Goal: Task Accomplishment & Management: Complete application form

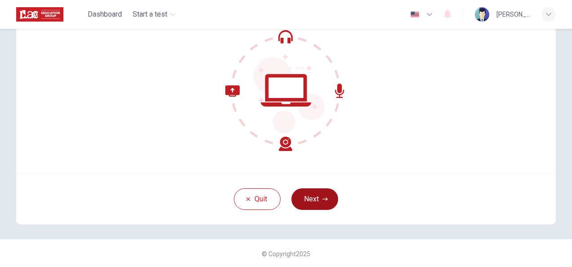
scroll to position [90, 0]
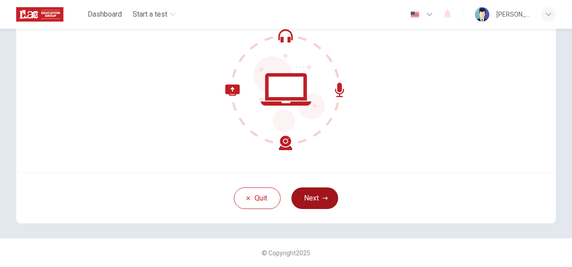
click at [314, 198] on button "Next" at bounding box center [315, 199] width 47 height 22
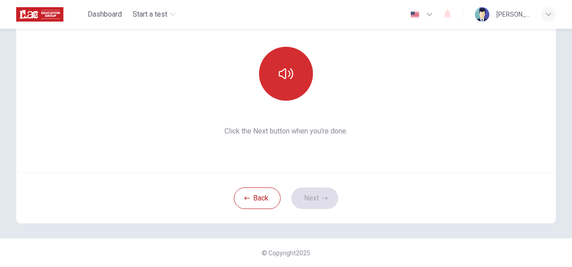
click at [281, 73] on icon "button" at bounding box center [286, 74] width 14 height 14
click at [282, 71] on icon "button" at bounding box center [286, 74] width 14 height 14
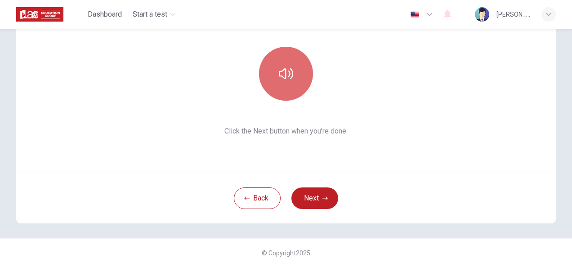
click at [282, 71] on icon "button" at bounding box center [286, 74] width 14 height 14
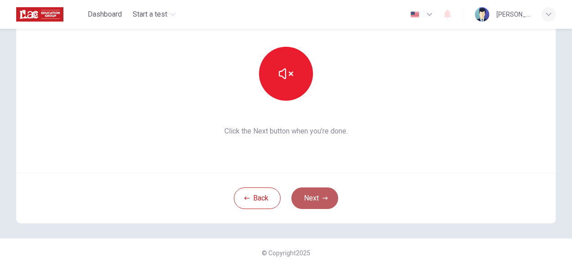
click at [315, 196] on button "Next" at bounding box center [315, 199] width 47 height 22
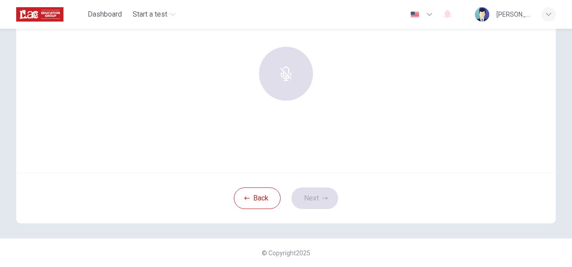
click at [286, 69] on div at bounding box center [286, 74] width 97 height 54
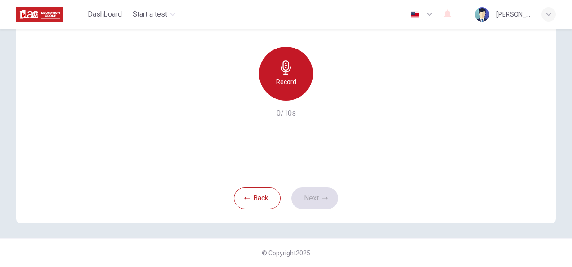
click at [275, 68] on div "Record" at bounding box center [286, 74] width 54 height 54
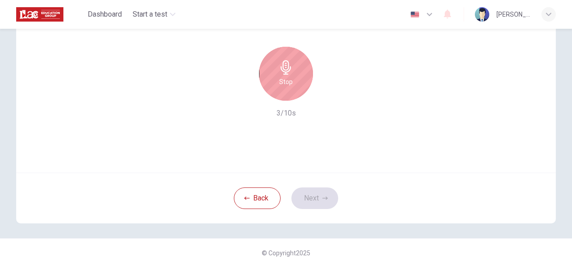
click at [285, 71] on icon "button" at bounding box center [286, 67] width 14 height 14
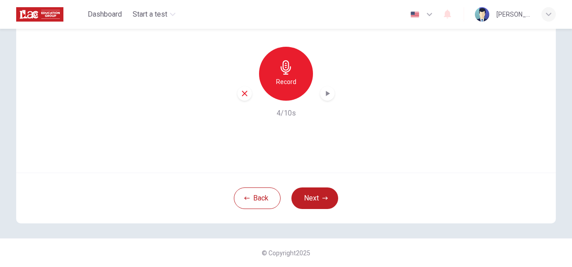
click at [328, 95] on icon "button" at bounding box center [327, 93] width 9 height 9
click at [307, 194] on button "Next" at bounding box center [315, 199] width 47 height 22
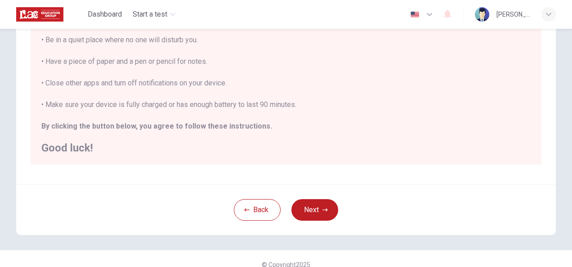
scroll to position [204, 0]
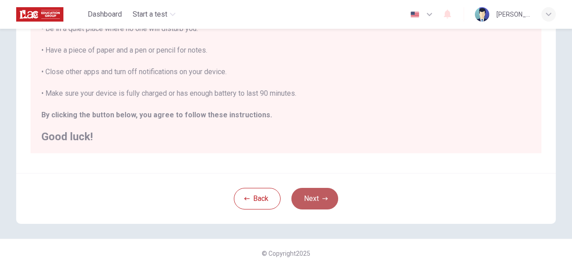
click at [305, 198] on button "Next" at bounding box center [315, 199] width 47 height 22
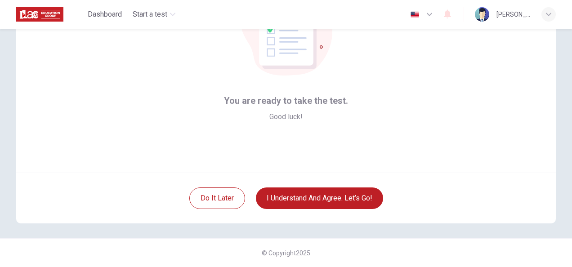
scroll to position [45, 0]
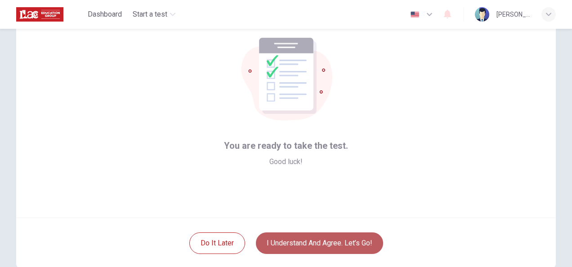
click at [316, 246] on button "I understand and agree. Let’s go!" at bounding box center [319, 244] width 127 height 22
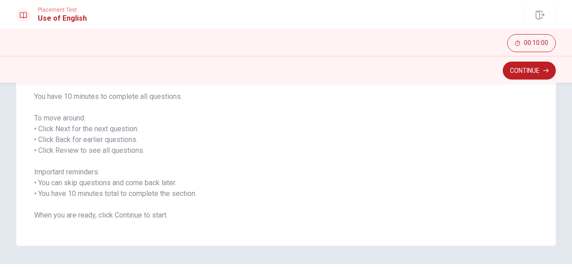
scroll to position [136, 0]
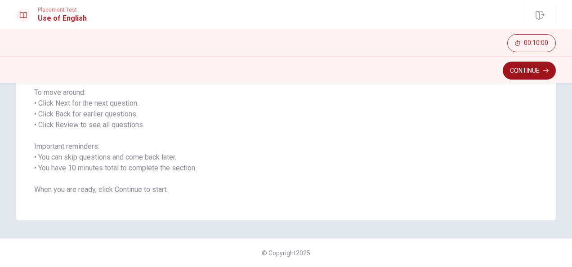
click at [522, 71] on button "Continue" at bounding box center [529, 71] width 53 height 18
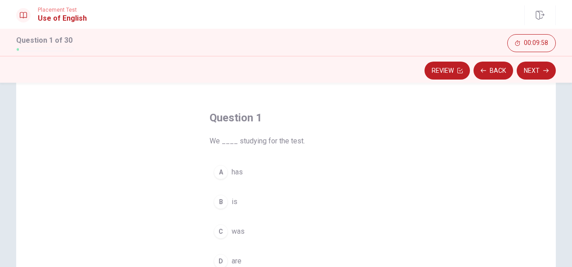
scroll to position [46, 0]
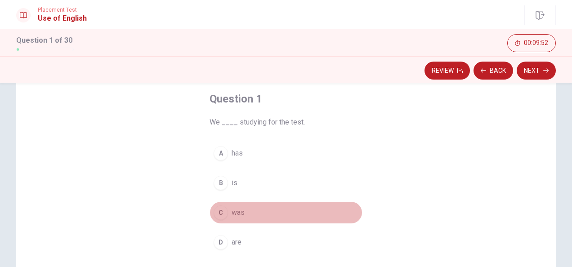
click at [214, 209] on div "C" at bounding box center [221, 213] width 14 height 14
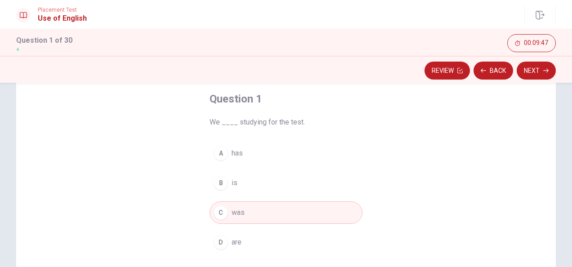
click at [232, 241] on span "are" at bounding box center [237, 242] width 10 height 11
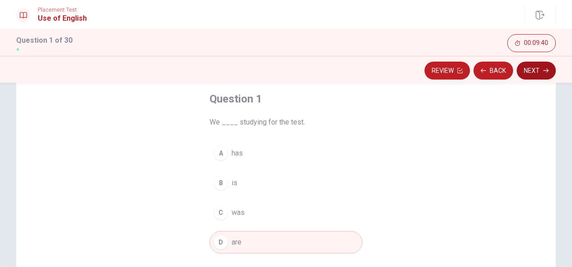
click at [540, 68] on button "Next" at bounding box center [536, 71] width 39 height 18
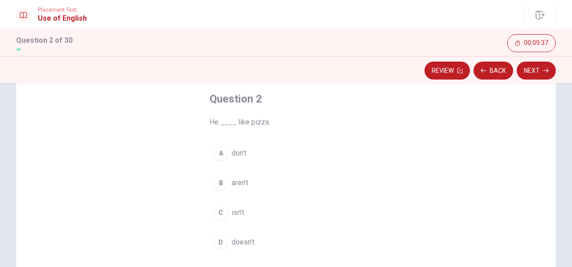
click at [238, 149] on span "don’t" at bounding box center [239, 153] width 15 height 11
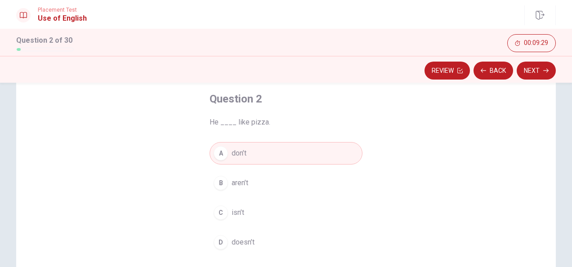
click at [239, 242] on span "doesn’t" at bounding box center [243, 242] width 23 height 11
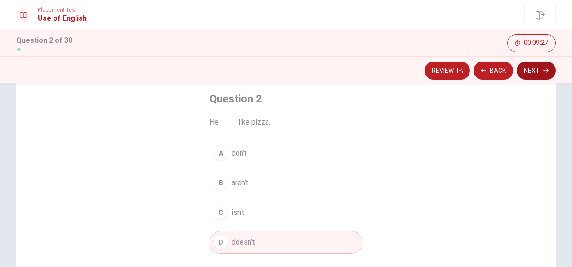
click at [535, 68] on button "Next" at bounding box center [536, 71] width 39 height 18
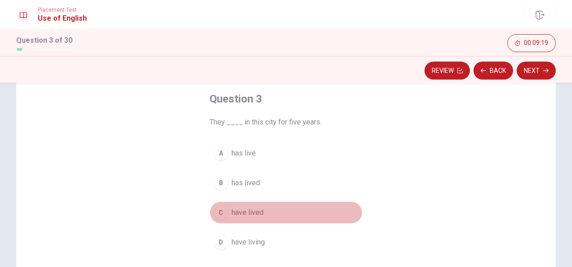
click at [240, 213] on span "have lived" at bounding box center [248, 212] width 32 height 11
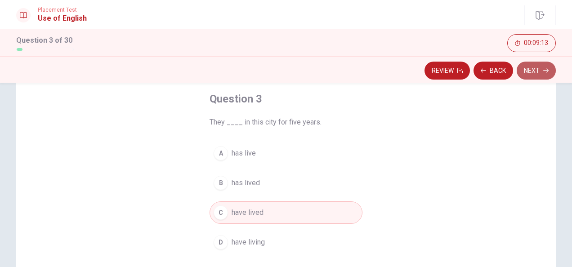
click at [538, 68] on button "Next" at bounding box center [536, 71] width 39 height 18
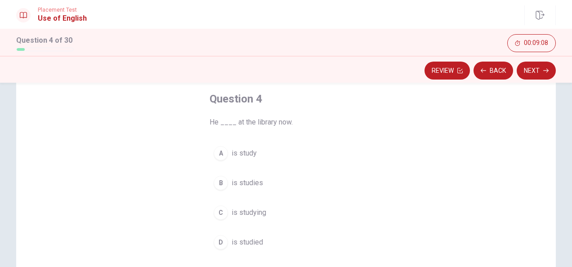
click at [250, 212] on span "is studying" at bounding box center [249, 212] width 35 height 11
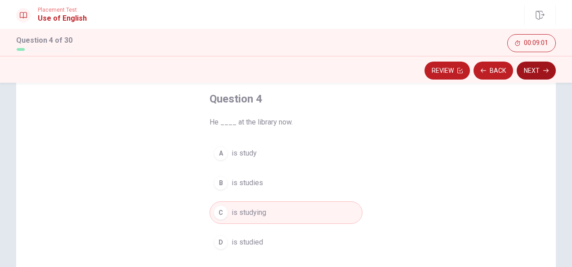
click at [542, 67] on button "Next" at bounding box center [536, 71] width 39 height 18
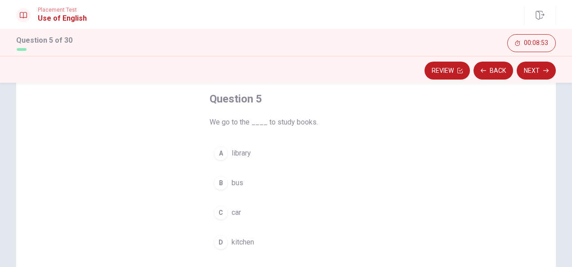
click at [238, 152] on span "library" at bounding box center [241, 153] width 19 height 11
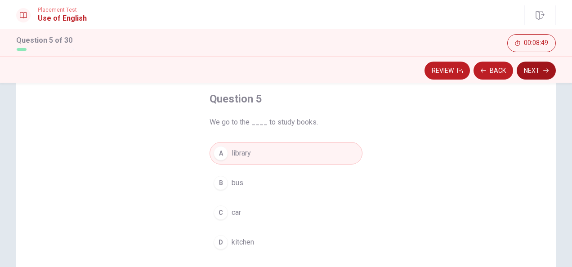
click at [535, 71] on button "Next" at bounding box center [536, 71] width 39 height 18
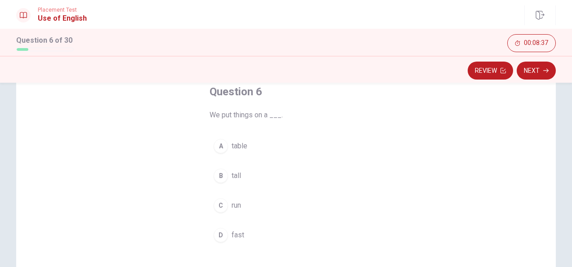
scroll to position [45, 0]
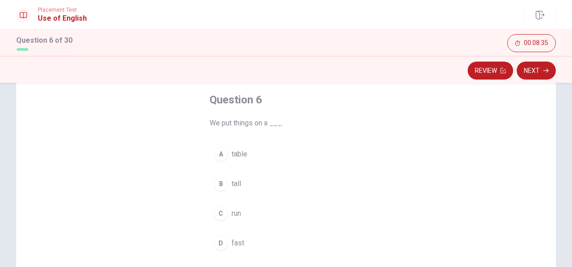
click at [233, 155] on span "table" at bounding box center [240, 154] width 16 height 11
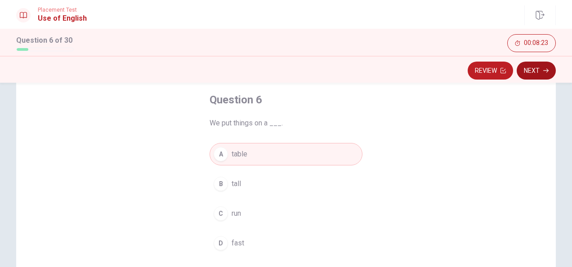
click at [535, 69] on button "Next" at bounding box center [536, 71] width 39 height 18
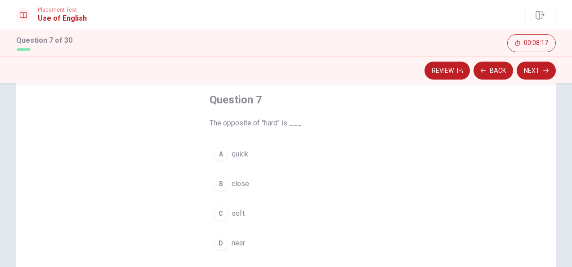
click at [234, 212] on span "soft" at bounding box center [238, 213] width 13 height 11
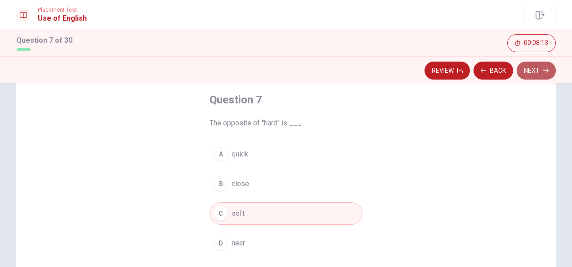
click at [536, 70] on button "Next" at bounding box center [536, 71] width 39 height 18
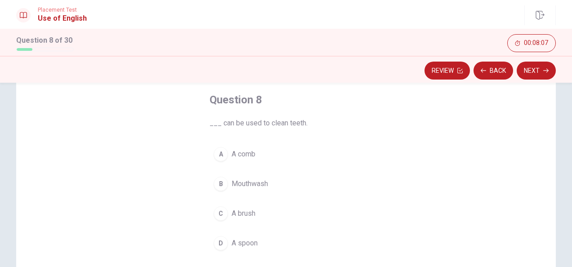
click at [248, 210] on span "A brush" at bounding box center [244, 213] width 24 height 11
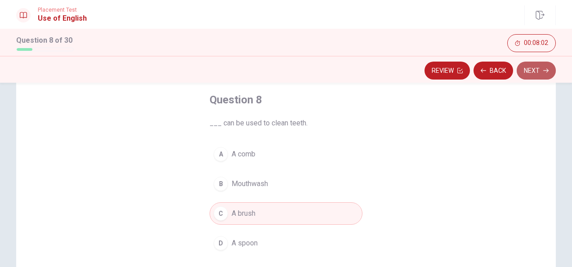
click at [535, 70] on button "Next" at bounding box center [536, 71] width 39 height 18
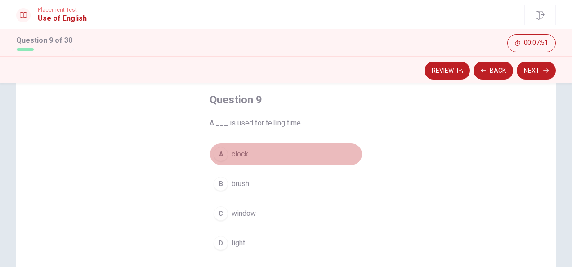
click at [238, 154] on span "clock" at bounding box center [240, 154] width 17 height 11
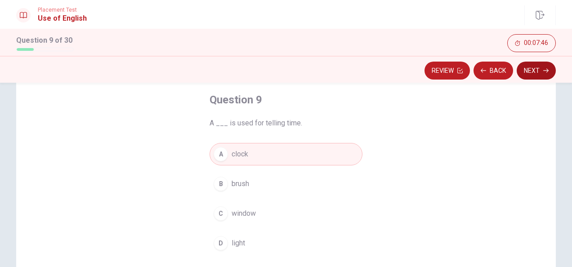
click at [530, 71] on button "Next" at bounding box center [536, 71] width 39 height 18
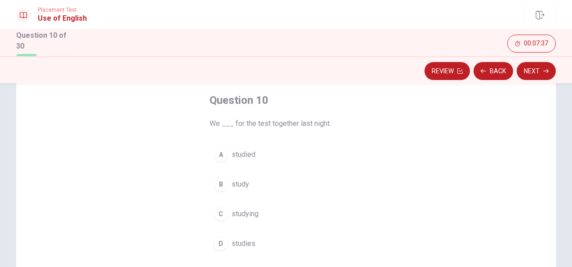
click at [239, 153] on span "studied" at bounding box center [244, 154] width 24 height 11
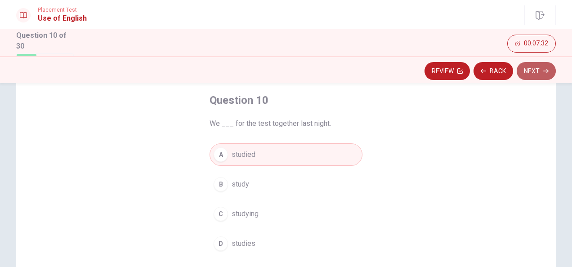
click at [530, 69] on button "Next" at bounding box center [536, 71] width 39 height 18
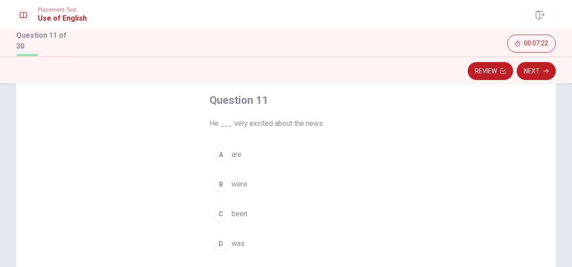
click at [234, 241] on span "was" at bounding box center [238, 243] width 13 height 11
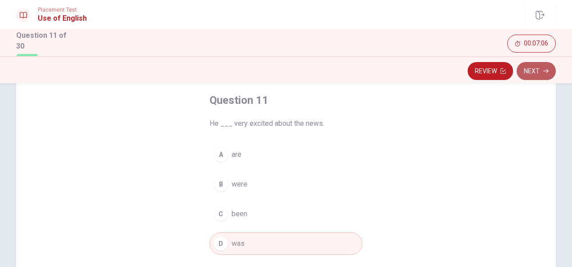
click at [531, 71] on button "Next" at bounding box center [536, 71] width 39 height 18
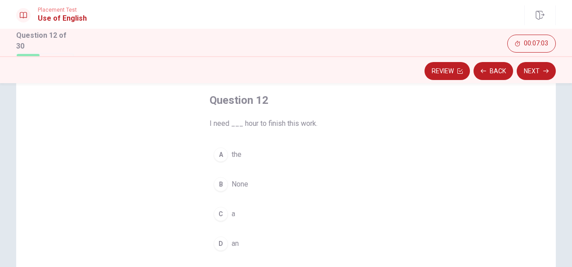
click at [236, 238] on span "an" at bounding box center [235, 243] width 7 height 11
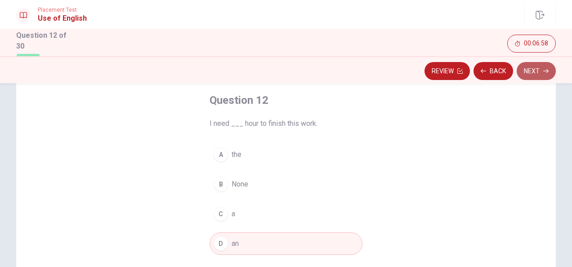
click at [534, 70] on button "Next" at bounding box center [536, 71] width 39 height 18
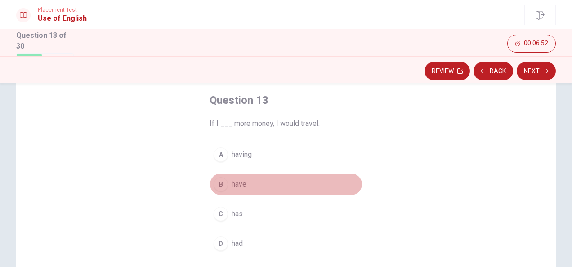
click at [236, 181] on span "have" at bounding box center [239, 184] width 15 height 11
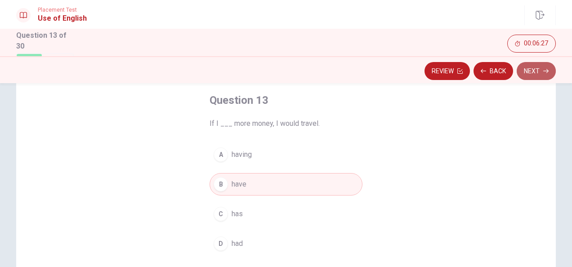
click at [535, 66] on button "Next" at bounding box center [536, 71] width 39 height 18
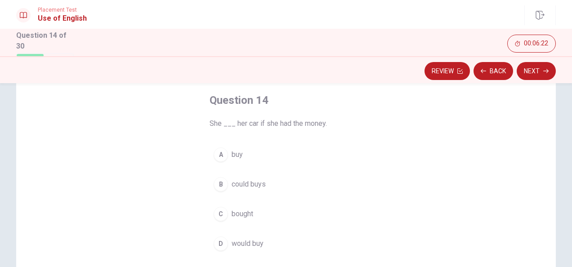
click at [249, 242] on span "would buy" at bounding box center [248, 243] width 32 height 11
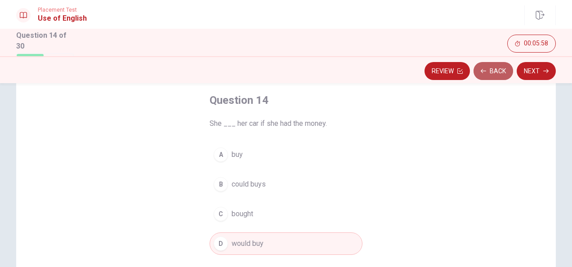
click at [487, 73] on button "Back" at bounding box center [494, 71] width 40 height 18
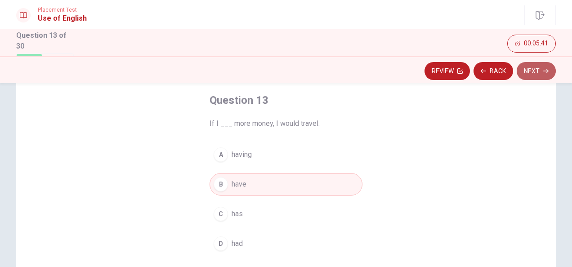
click at [535, 69] on button "Next" at bounding box center [536, 71] width 39 height 18
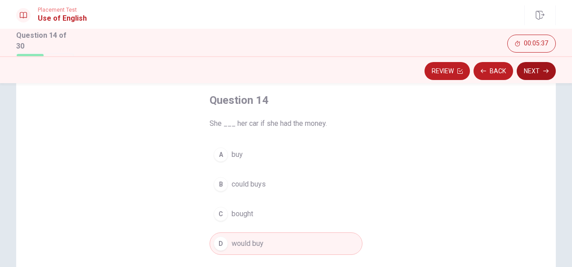
click at [534, 70] on button "Next" at bounding box center [536, 71] width 39 height 18
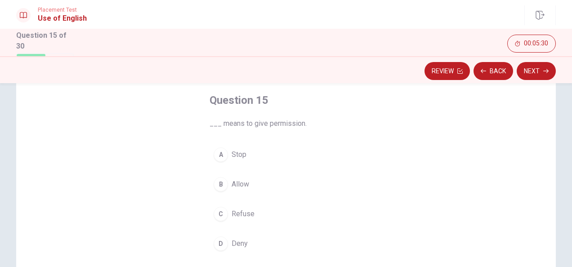
click at [240, 177] on button "B Allow" at bounding box center [286, 184] width 153 height 22
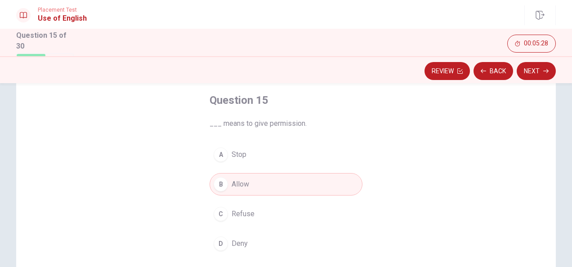
click at [533, 68] on button "Next" at bounding box center [536, 71] width 39 height 18
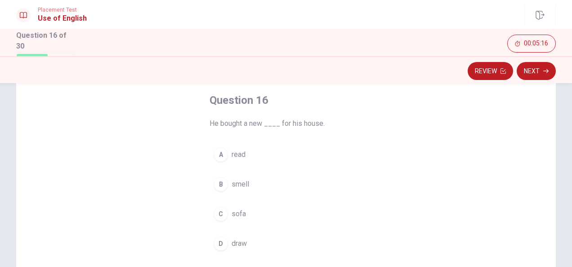
click at [240, 214] on span "sofa" at bounding box center [239, 214] width 14 height 11
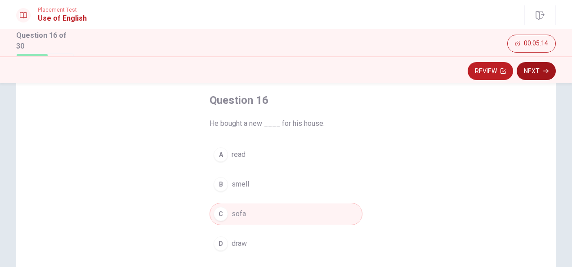
click at [535, 68] on button "Next" at bounding box center [536, 71] width 39 height 18
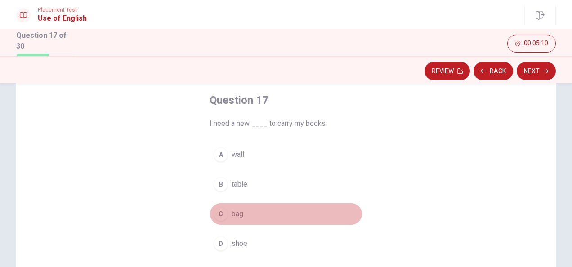
click at [236, 215] on span "bag" at bounding box center [238, 214] width 12 height 11
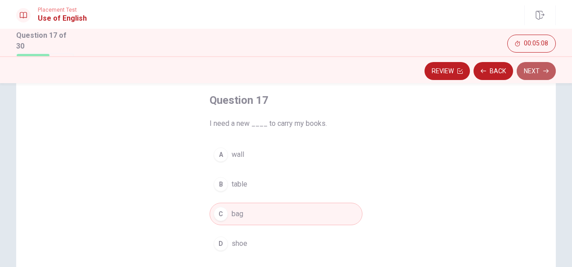
click at [534, 69] on button "Next" at bounding box center [536, 71] width 39 height 18
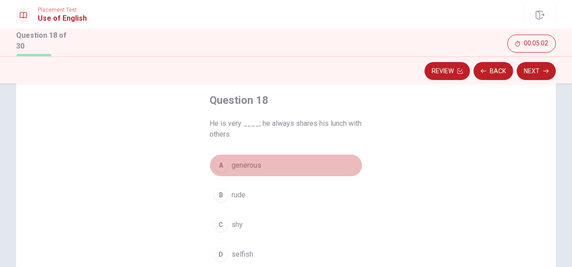
click at [251, 166] on span "generous" at bounding box center [247, 165] width 30 height 11
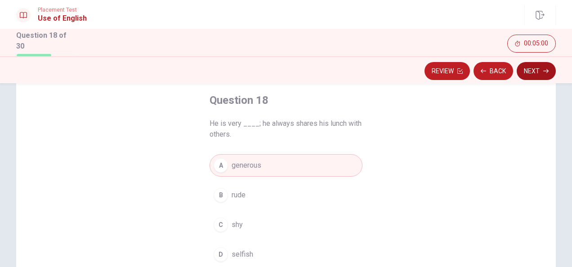
click at [537, 70] on button "Next" at bounding box center [536, 71] width 39 height 18
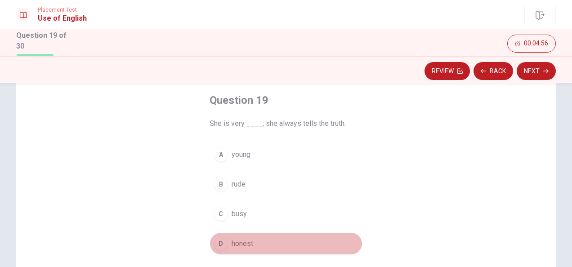
click at [243, 242] on span "honest" at bounding box center [243, 243] width 22 height 11
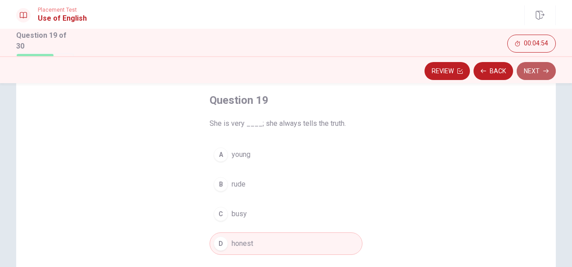
click at [534, 69] on button "Next" at bounding box center [536, 71] width 39 height 18
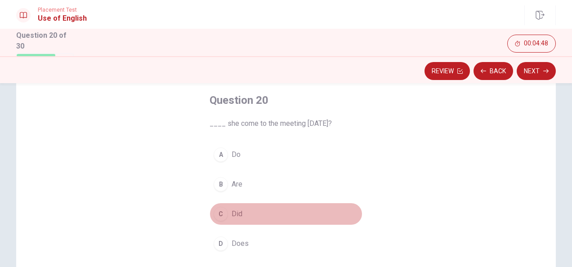
click at [238, 211] on span "Did" at bounding box center [237, 214] width 11 height 11
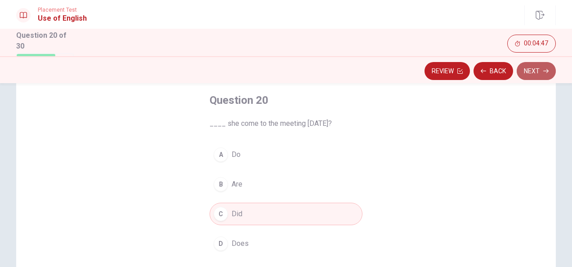
click at [538, 69] on button "Next" at bounding box center [536, 71] width 39 height 18
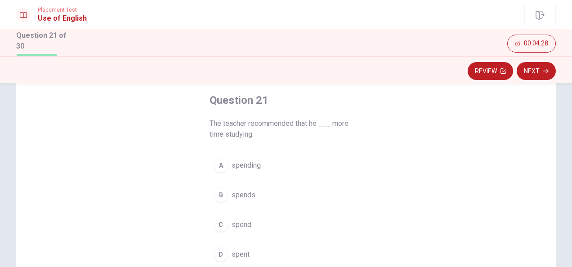
click at [238, 252] on span "spent" at bounding box center [241, 254] width 18 height 11
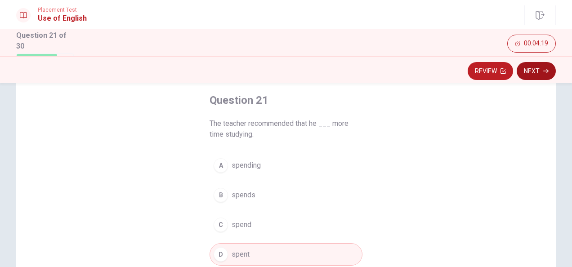
click at [537, 70] on button "Next" at bounding box center [536, 71] width 39 height 18
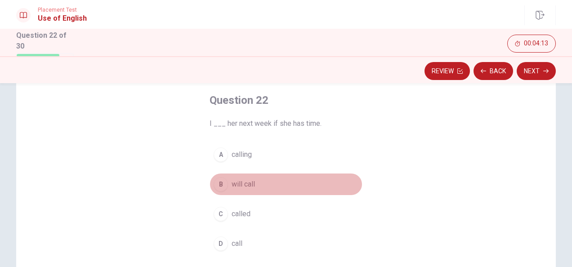
click at [240, 180] on span "will call" at bounding box center [243, 184] width 23 height 11
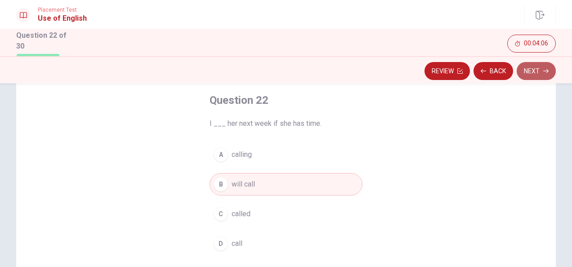
click at [533, 68] on button "Next" at bounding box center [536, 71] width 39 height 18
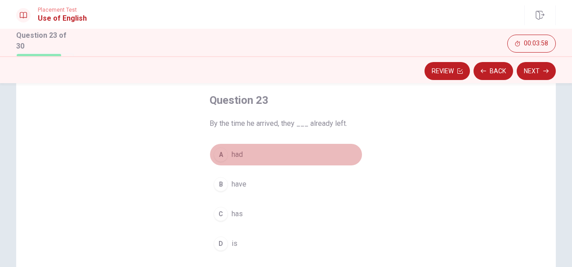
click at [237, 155] on span "had" at bounding box center [237, 154] width 11 height 11
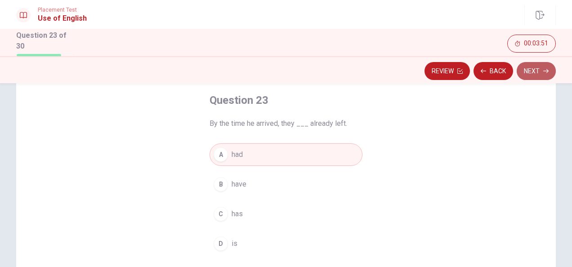
click at [534, 68] on button "Next" at bounding box center [536, 71] width 39 height 18
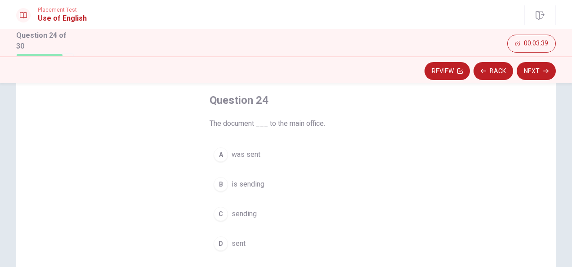
click at [247, 155] on span "was sent" at bounding box center [246, 154] width 29 height 11
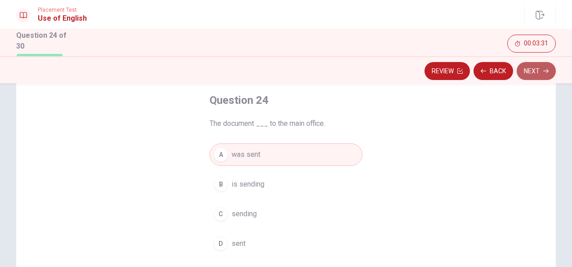
click at [532, 70] on button "Next" at bounding box center [536, 71] width 39 height 18
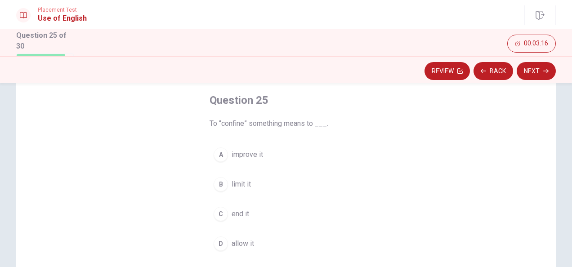
click at [243, 243] on span "allow it" at bounding box center [243, 243] width 22 height 11
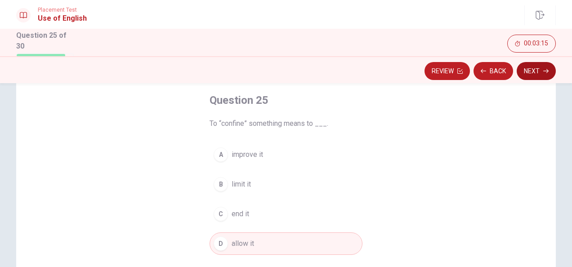
click at [538, 68] on button "Next" at bounding box center [536, 71] width 39 height 18
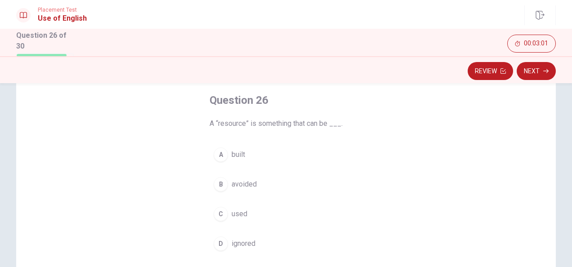
click at [233, 213] on span "used" at bounding box center [240, 214] width 16 height 11
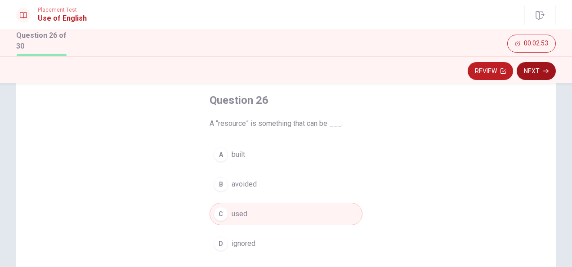
click at [534, 67] on button "Next" at bounding box center [536, 71] width 39 height 18
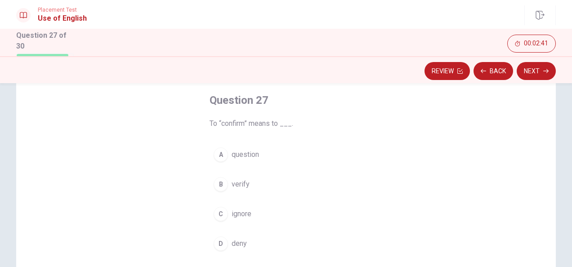
click at [244, 153] on span "question" at bounding box center [245, 154] width 27 height 11
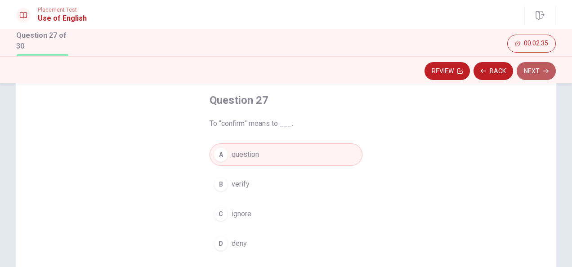
click at [533, 68] on button "Next" at bounding box center [536, 71] width 39 height 18
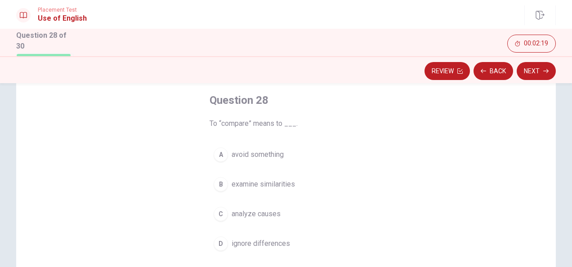
click at [249, 213] on span "analyze causes" at bounding box center [256, 214] width 49 height 11
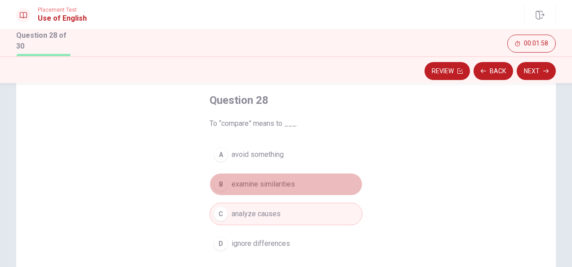
click at [263, 183] on span "examine similarities" at bounding box center [263, 184] width 63 height 11
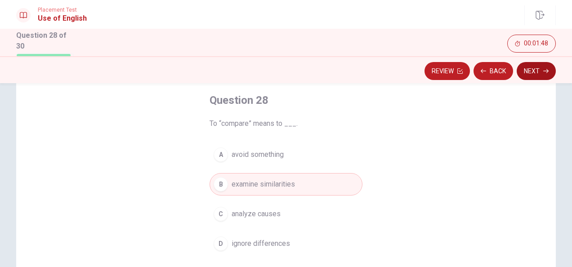
click at [534, 69] on button "Next" at bounding box center [536, 71] width 39 height 18
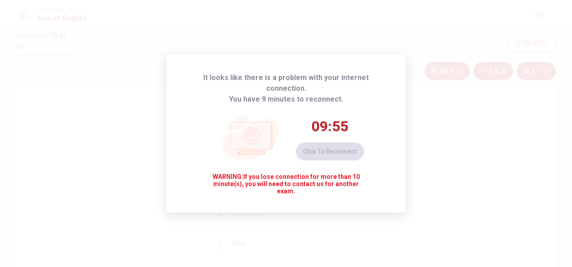
click at [332, 146] on div "09:55 Click to reconnect" at bounding box center [330, 138] width 68 height 43
click at [429, 114] on div "It looks like there is a problem with your internet connection. You have 9 minu…" at bounding box center [286, 133] width 572 height 267
click at [248, 128] on icon at bounding box center [251, 136] width 9 height 18
click at [328, 143] on button "Click to reconnect" at bounding box center [330, 152] width 68 height 18
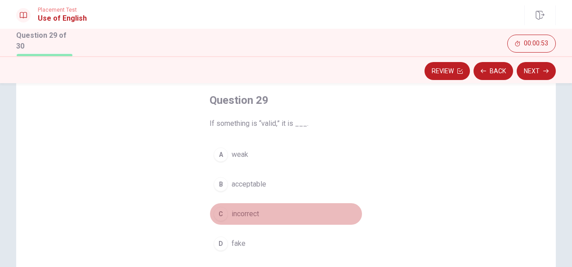
drag, startPoint x: 247, startPoint y: 213, endPoint x: 279, endPoint y: 204, distance: 33.6
click at [247, 213] on span "incorrect" at bounding box center [245, 214] width 27 height 11
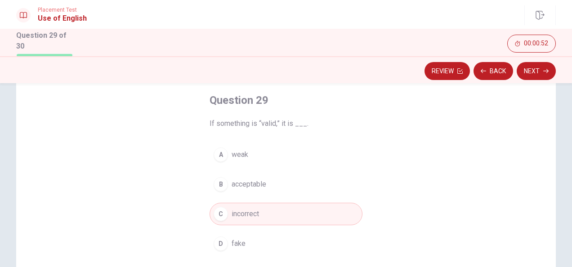
click at [537, 75] on button "Next" at bounding box center [536, 71] width 39 height 18
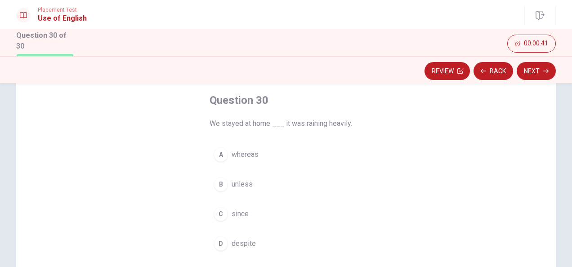
click at [237, 211] on span "since" at bounding box center [240, 214] width 17 height 11
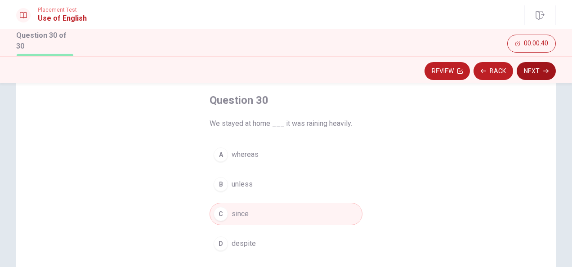
click at [535, 74] on button "Next" at bounding box center [536, 71] width 39 height 18
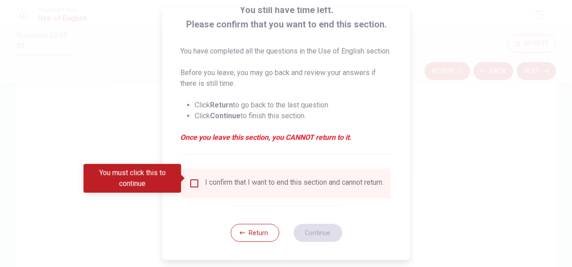
scroll to position [79, 0]
click at [193, 178] on input "You must click this to continue" at bounding box center [194, 183] width 11 height 11
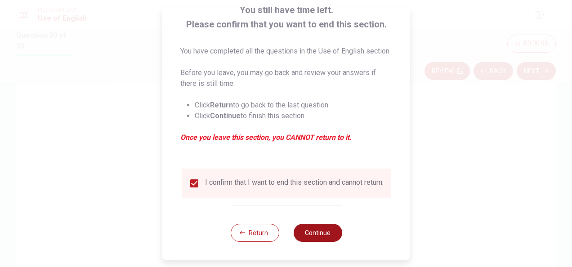
click at [315, 229] on button "Continue" at bounding box center [317, 233] width 49 height 18
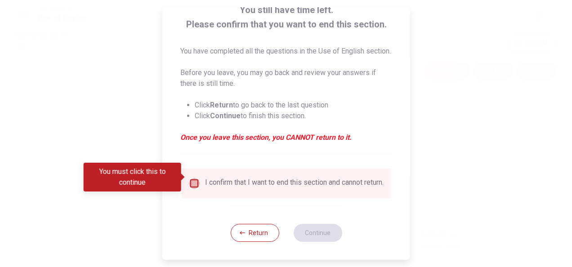
click at [193, 178] on input "You must click this to continue" at bounding box center [194, 183] width 11 height 11
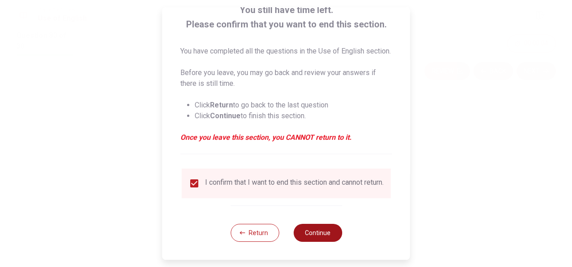
click at [319, 230] on button "Continue" at bounding box center [317, 233] width 49 height 18
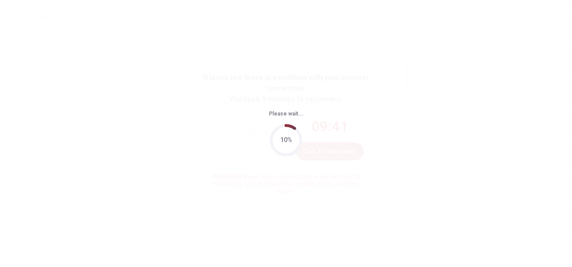
scroll to position [0, 0]
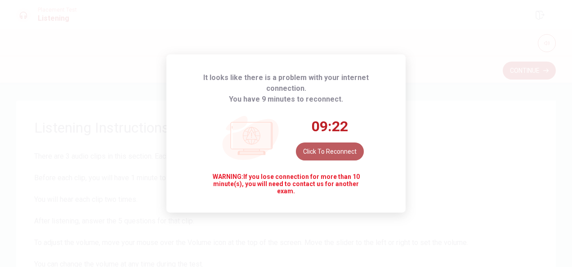
click at [328, 143] on button "Click to reconnect" at bounding box center [330, 152] width 68 height 18
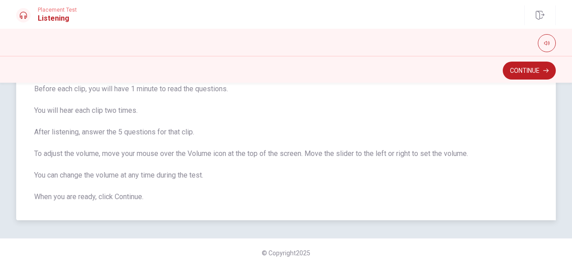
scroll to position [44, 0]
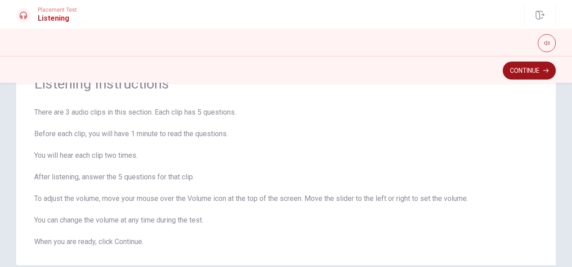
click at [525, 70] on button "Continue" at bounding box center [529, 71] width 53 height 18
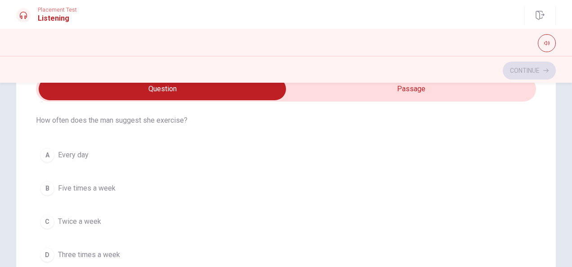
scroll to position [45, 0]
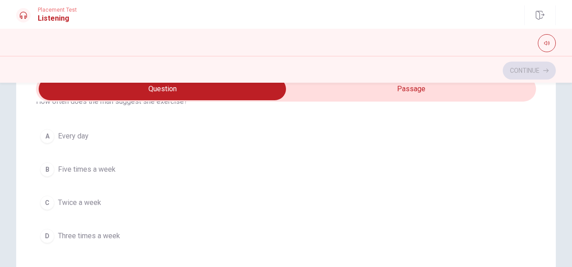
click at [87, 231] on span "Three times a week" at bounding box center [89, 236] width 62 height 11
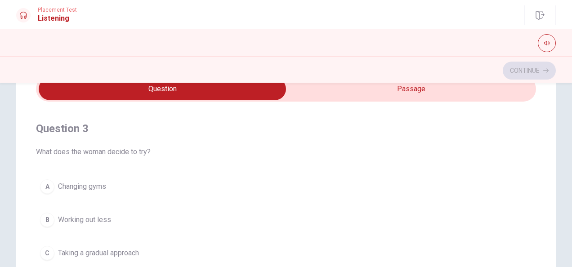
scroll to position [450, 0]
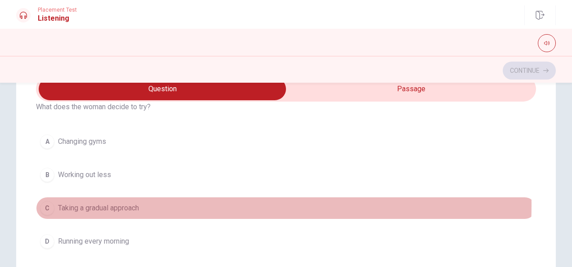
click at [98, 203] on span "Taking a gradual approach" at bounding box center [98, 208] width 81 height 11
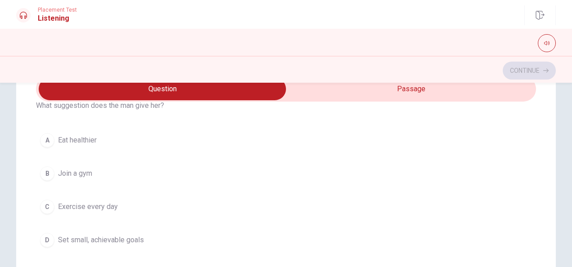
scroll to position [675, 0]
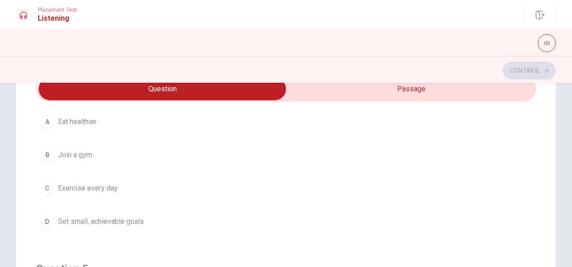
click at [112, 216] on span "Set small, achievable goals" at bounding box center [101, 221] width 86 height 11
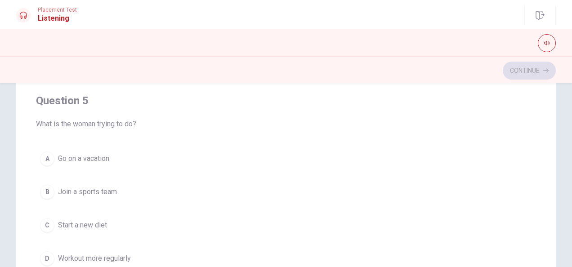
scroll to position [179, 0]
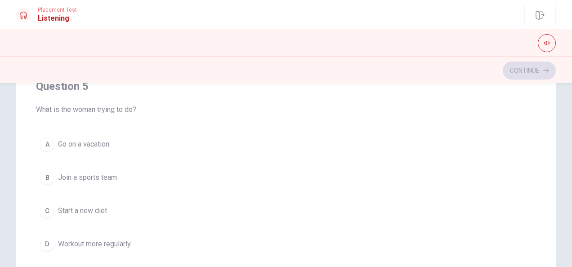
click at [94, 206] on span "Start a new diet" at bounding box center [82, 211] width 49 height 11
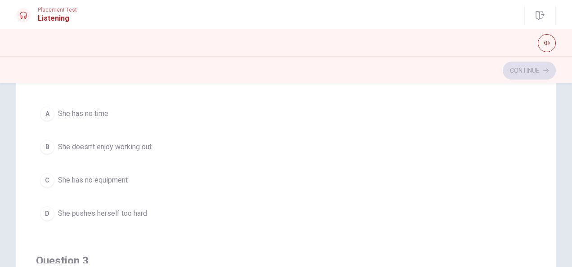
scroll to position [93, 0]
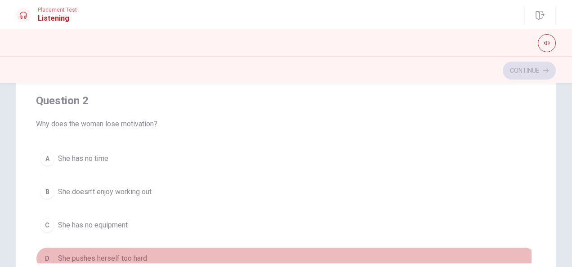
click at [106, 253] on span "She pushes herself too hard" at bounding box center [102, 258] width 89 height 11
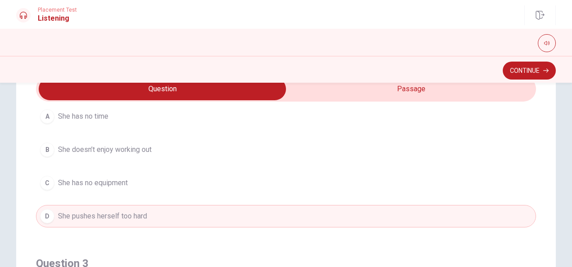
scroll to position [225, 0]
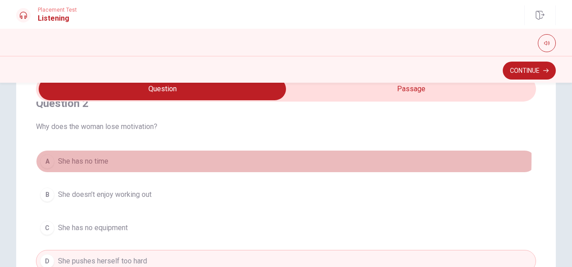
click at [96, 157] on span "She has no time" at bounding box center [83, 161] width 50 height 11
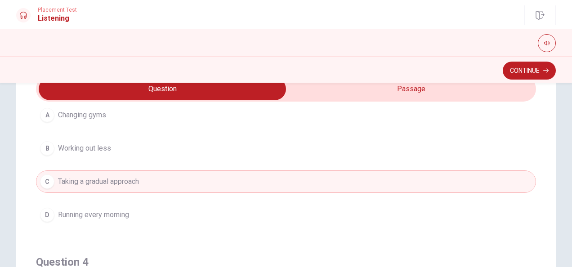
scroll to position [495, 0]
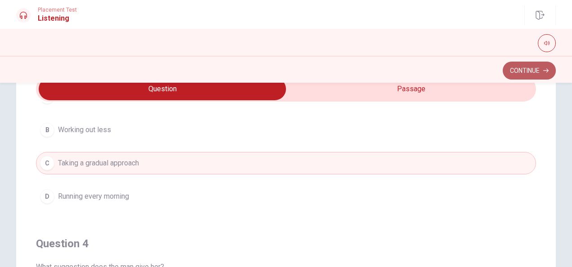
click at [525, 70] on button "Continue" at bounding box center [529, 71] width 53 height 18
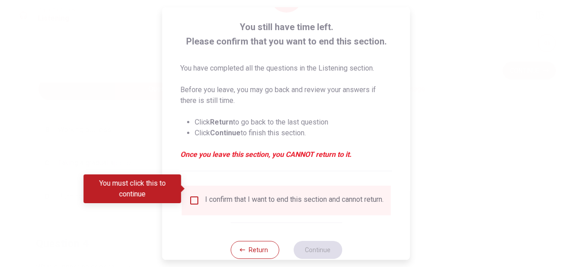
scroll to position [68, 0]
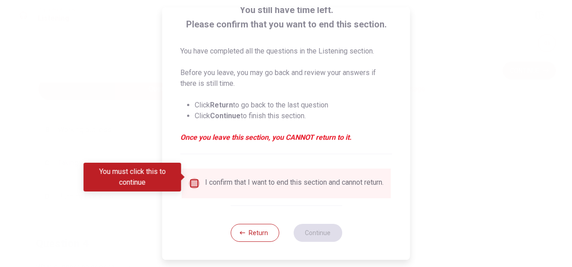
click at [195, 178] on input "You must click this to continue" at bounding box center [194, 183] width 11 height 11
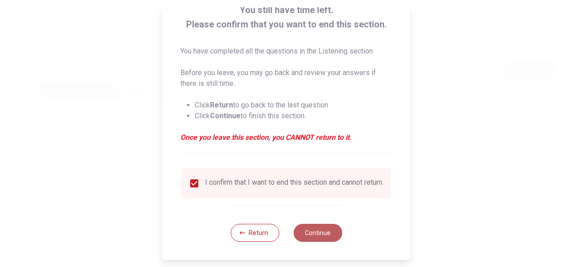
click at [311, 233] on button "Continue" at bounding box center [317, 233] width 49 height 18
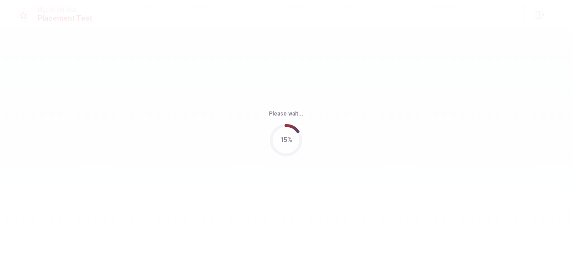
scroll to position [0, 0]
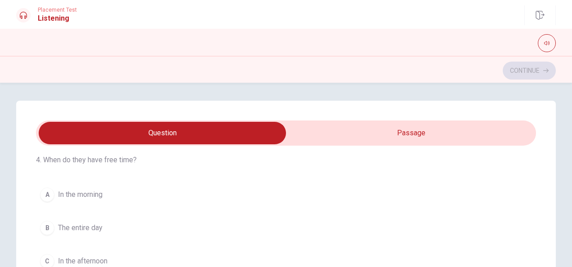
type input "1"
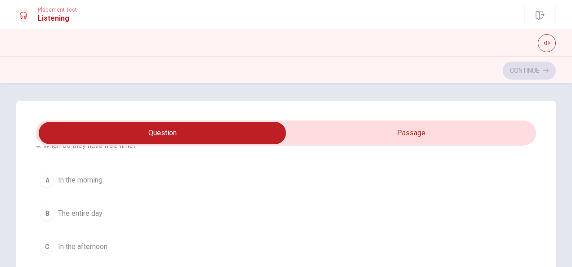
click at [396, 135] on input "checkbox" at bounding box center [162, 133] width 751 height 22
checkbox input "true"
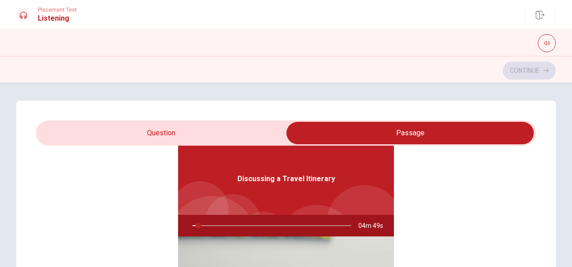
type input "4"
click at [170, 131] on input "checkbox" at bounding box center [410, 133] width 751 height 22
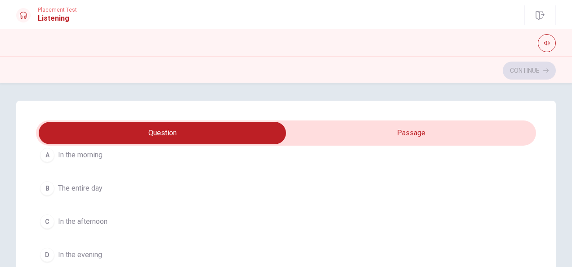
scroll to position [90, 0]
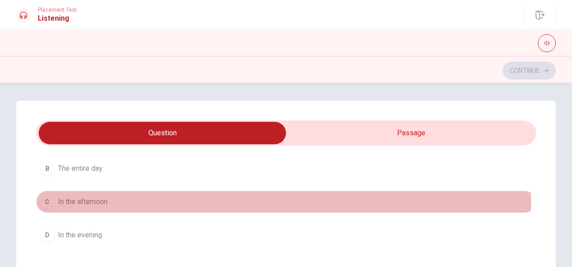
click at [76, 200] on span "In the afternoon" at bounding box center [82, 202] width 49 height 11
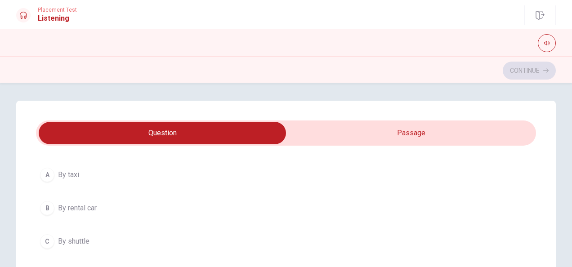
scroll to position [270, 0]
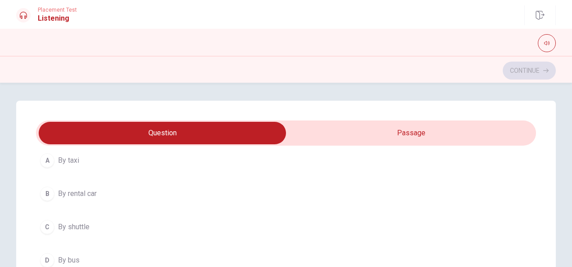
click at [80, 223] on span "By shuttle" at bounding box center [73, 227] width 31 height 11
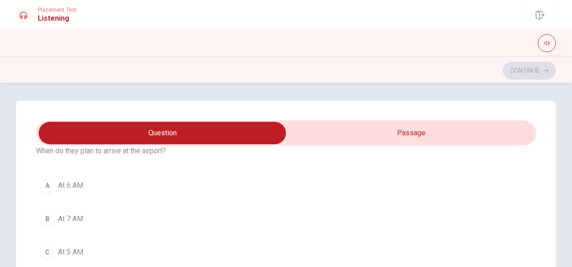
click at [74, 184] on span "At 6 AM" at bounding box center [70, 185] width 25 height 11
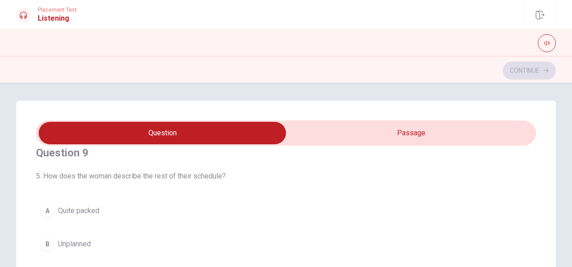
scroll to position [675, 0]
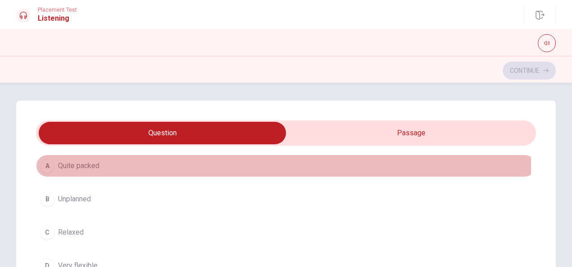
click at [83, 161] on span "Quite packed" at bounding box center [78, 166] width 41 height 11
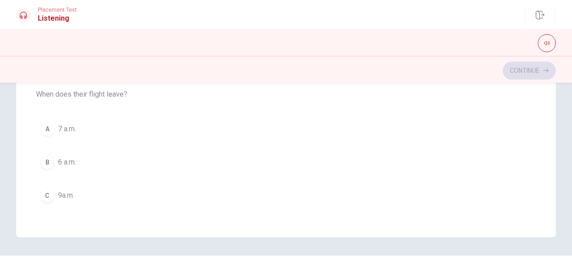
scroll to position [678, 0]
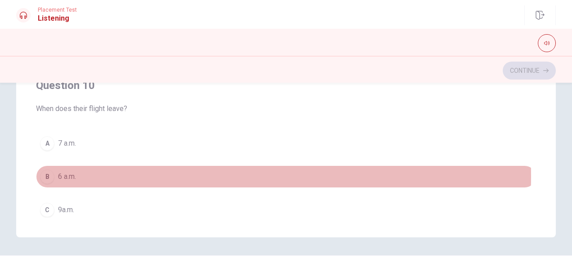
click at [69, 171] on span "6 a.m." at bounding box center [67, 176] width 18 height 11
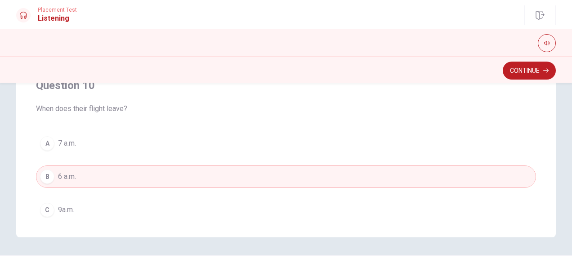
scroll to position [723, 0]
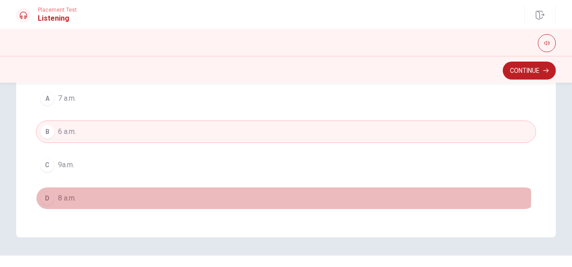
drag, startPoint x: 72, startPoint y: 192, endPoint x: 149, endPoint y: 178, distance: 78.6
click at [71, 193] on span "8 a.m." at bounding box center [67, 198] width 18 height 11
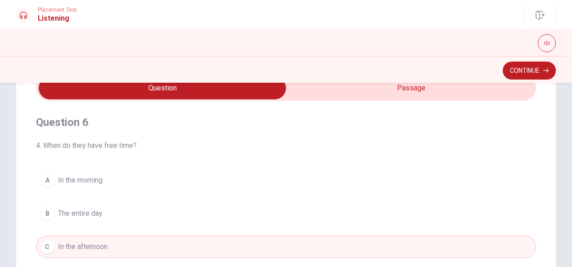
scroll to position [0, 0]
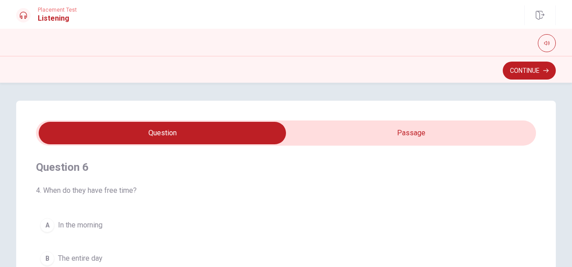
click at [336, 148] on div "Question 6 4. When do they have free time? A In the morning B The entire day C …" at bounding box center [286, 248] width 500 height 205
click at [342, 135] on input "checkbox" at bounding box center [162, 133] width 751 height 22
checkbox input "true"
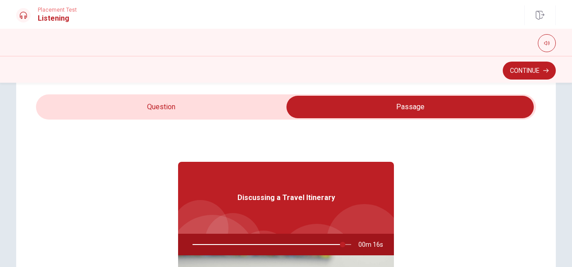
scroll to position [45, 0]
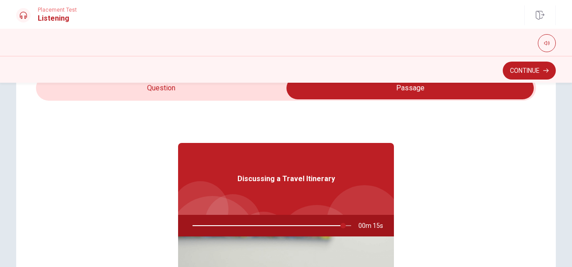
type input "95"
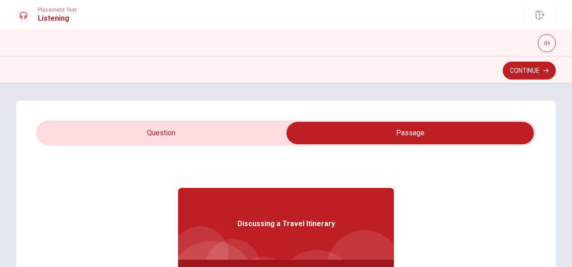
click at [137, 129] on input "checkbox" at bounding box center [410, 133] width 751 height 22
checkbox input "false"
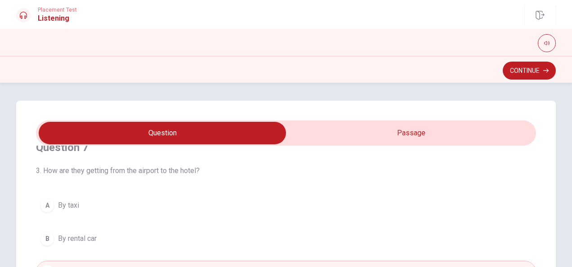
scroll to position [270, 0]
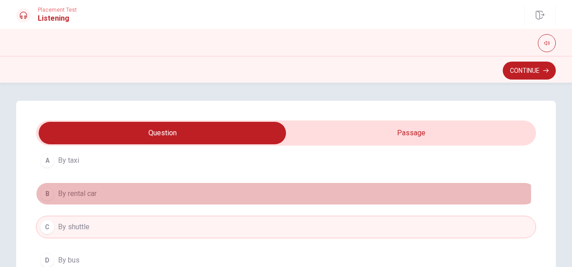
click at [74, 192] on span "By rental car" at bounding box center [77, 194] width 39 height 11
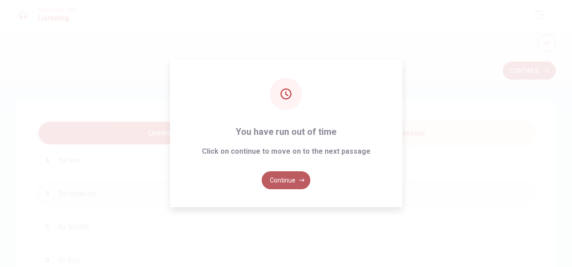
click at [285, 180] on button "Continue" at bounding box center [286, 180] width 49 height 18
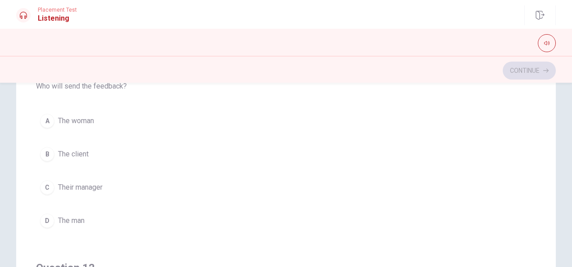
scroll to position [45, 0]
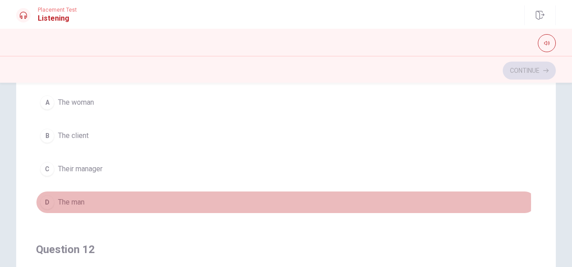
click at [70, 202] on span "The man" at bounding box center [71, 202] width 27 height 11
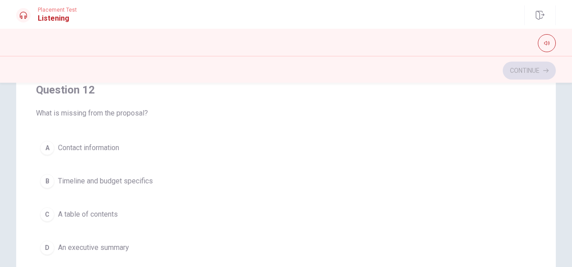
scroll to position [225, 0]
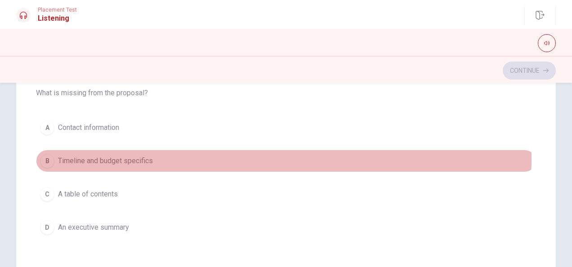
click at [124, 157] on span "Timeline and budget specifics" at bounding box center [105, 161] width 95 height 11
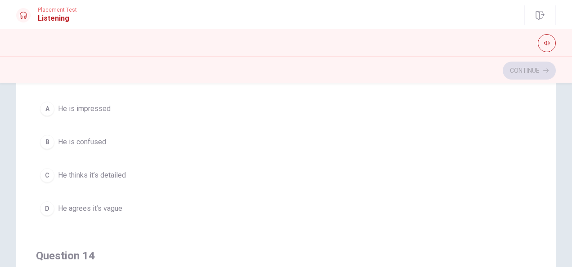
scroll to position [450, 0]
click at [103, 203] on span "He agrees it’s vague" at bounding box center [90, 207] width 64 height 11
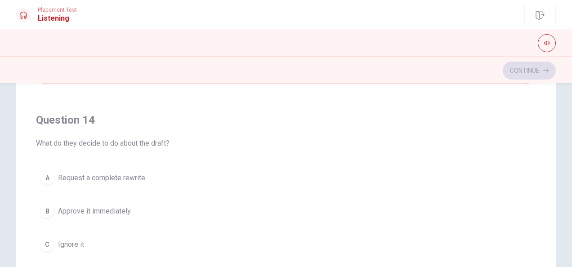
scroll to position [630, 0]
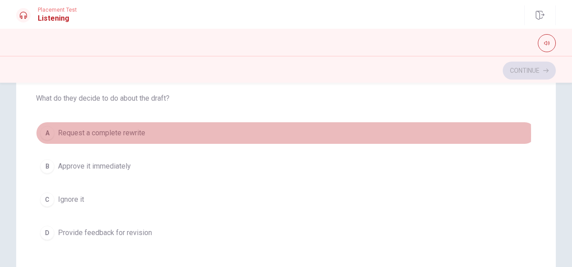
click at [128, 130] on span "Request a complete rewrite" at bounding box center [101, 133] width 87 height 11
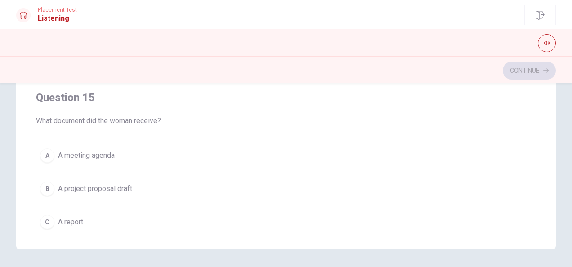
scroll to position [723, 0]
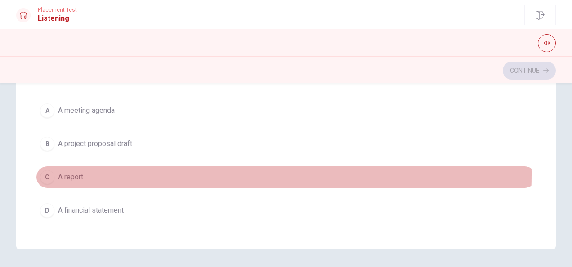
click at [72, 172] on span "A report" at bounding box center [70, 177] width 25 height 11
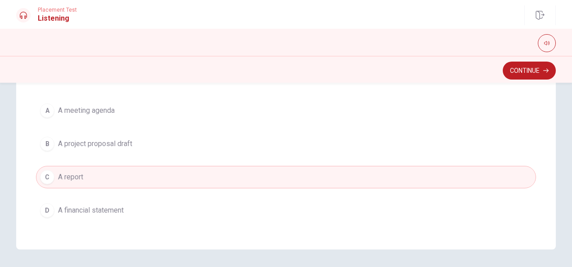
click at [122, 139] on span "A project proposal draft" at bounding box center [95, 144] width 74 height 11
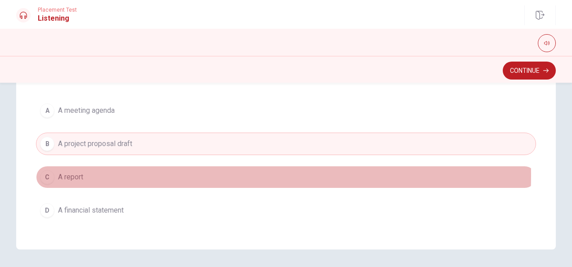
click at [74, 172] on span "A report" at bounding box center [70, 177] width 25 height 11
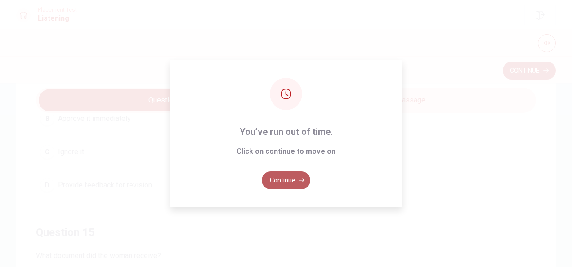
click at [280, 180] on button "Continue" at bounding box center [286, 180] width 49 height 18
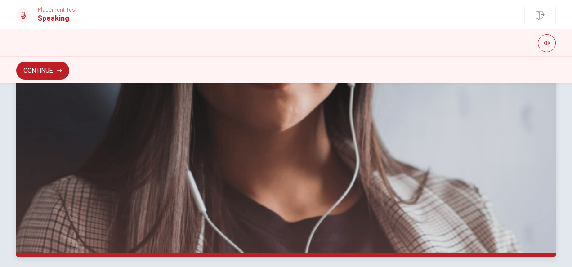
scroll to position [273, 0]
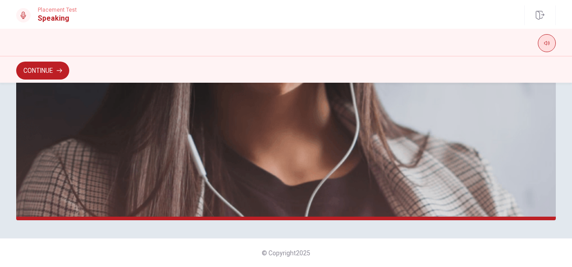
click at [548, 42] on icon "button" at bounding box center [546, 43] width 5 height 4
click at [300, 70] on div "Continue" at bounding box center [286, 70] width 540 height 17
click at [33, 71] on button "Continue" at bounding box center [42, 71] width 53 height 18
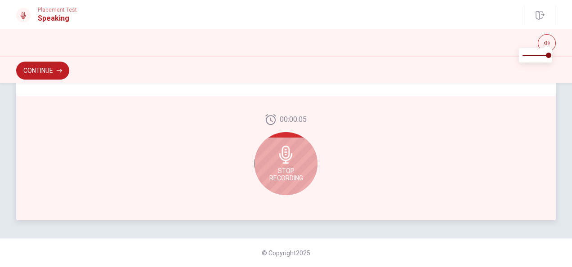
click at [289, 158] on icon at bounding box center [286, 155] width 18 height 18
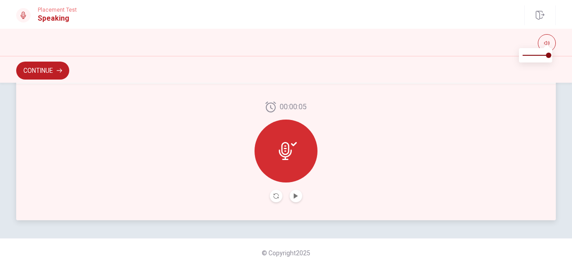
click at [289, 157] on icon at bounding box center [288, 151] width 18 height 18
click at [291, 144] on icon at bounding box center [294, 144] width 6 height 4
click at [294, 193] on icon "Play Audio" at bounding box center [295, 195] width 5 height 5
click at [41, 73] on button "Continue" at bounding box center [42, 71] width 53 height 18
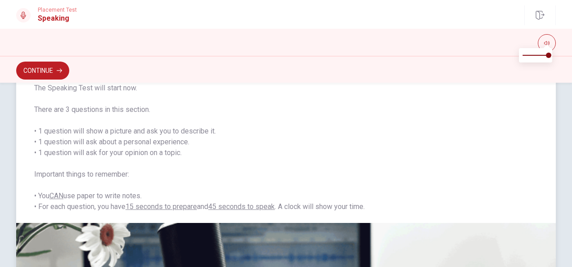
scroll to position [0, 0]
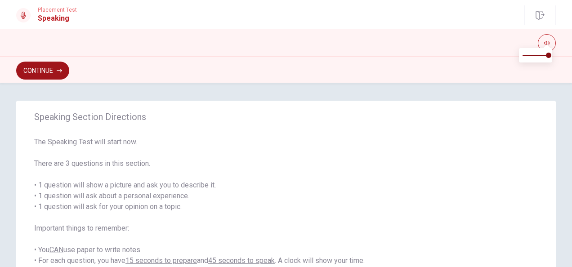
click at [36, 67] on button "Continue" at bounding box center [42, 71] width 53 height 18
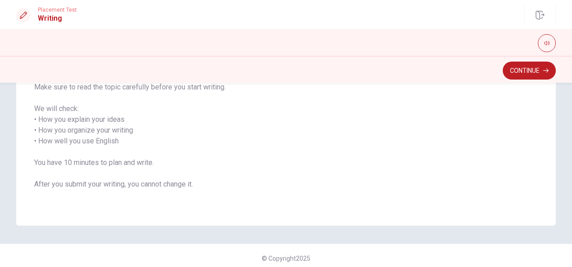
scroll to position [147, 0]
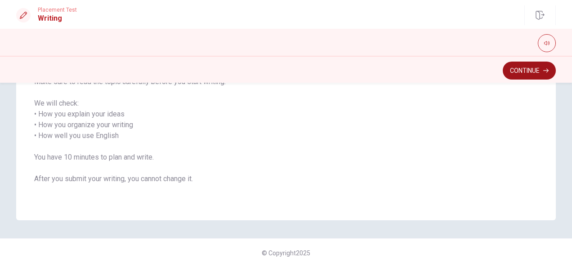
click at [525, 73] on button "Continue" at bounding box center [529, 71] width 53 height 18
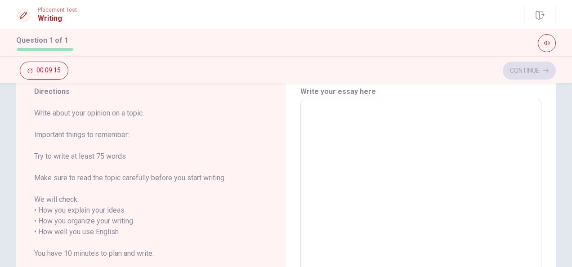
scroll to position [0, 0]
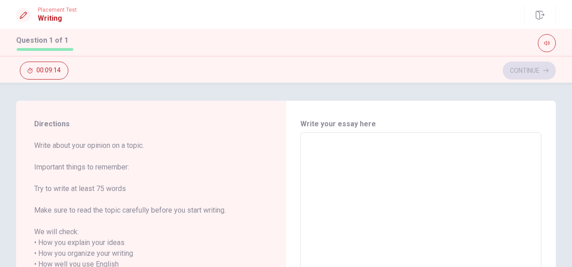
click at [333, 163] on textarea at bounding box center [421, 259] width 229 height 239
type textarea "I"
type textarea "x"
type textarea "I"
type textarea "x"
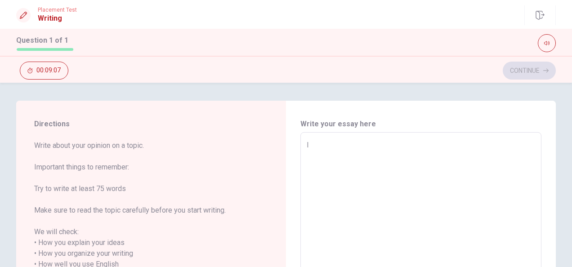
type textarea "I w"
type textarea "x"
type textarea "I wo"
type textarea "x"
type textarea "I wor"
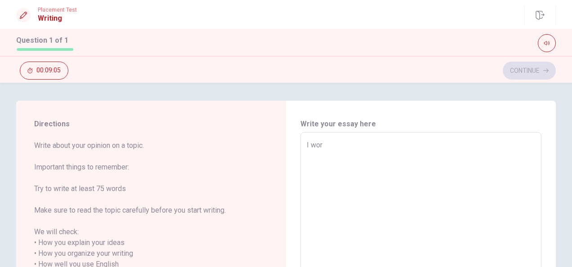
type textarea "x"
type textarea "I work"
type textarea "x"
type textarea "I work"
type textarea "x"
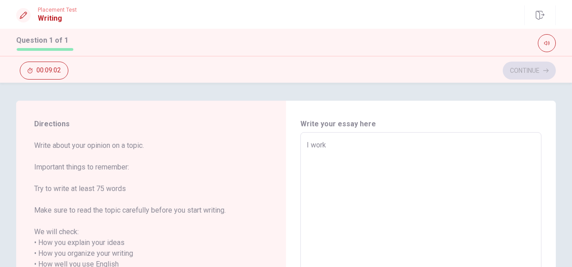
type textarea "I work w"
type textarea "x"
type textarea "I work wiw"
type textarea "x"
type textarea "I work wi"
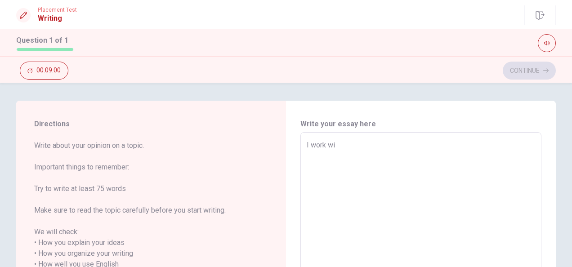
type textarea "x"
type textarea "I work wit"
type textarea "x"
type textarea "I work with"
type textarea "x"
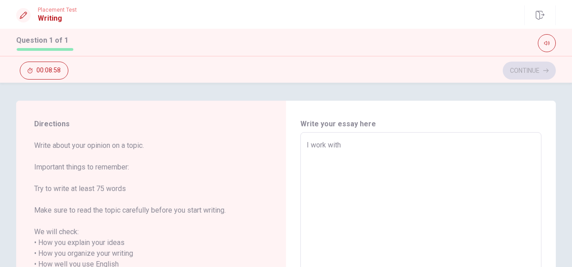
type textarea "I work with"
type textarea "x"
type textarea "I work with o"
type textarea "x"
type textarea "I work with ot"
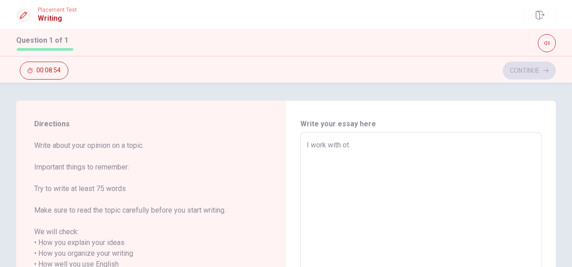
type textarea "x"
type textarea "I work with oth"
type textarea "x"
type textarea "I work with othe"
type textarea "x"
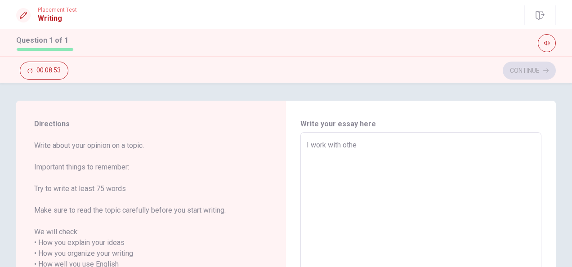
type textarea "I work with other"
type textarea "x"
type textarea "I work with other"
type textarea "x"
type textarea "I work with other p"
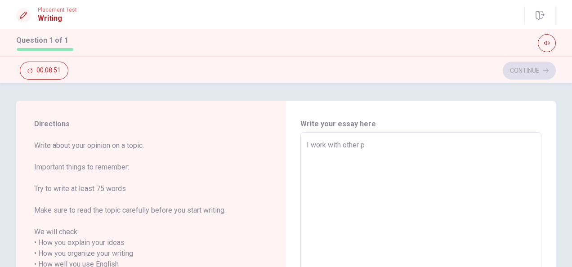
type textarea "x"
type textarea "I work with other pe"
type textarea "x"
type textarea "I work with other peo"
type textarea "x"
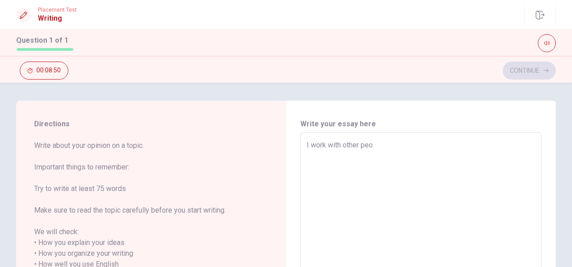
type textarea "I work with other peop"
type textarea "x"
type textarea "I work with other peopl"
type textarea "x"
type textarea "I work with other people"
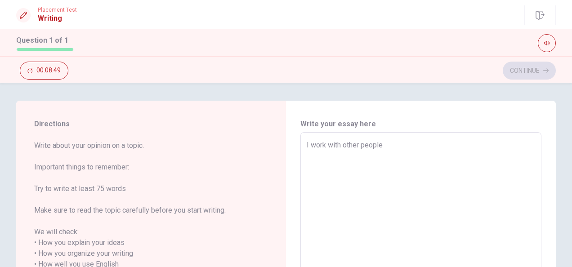
type textarea "x"
type textarea "I work with other people"
click at [308, 142] on textarea "I work with other people" at bounding box center [421, 259] width 229 height 239
type textarea "x"
type textarea "I owork with other people"
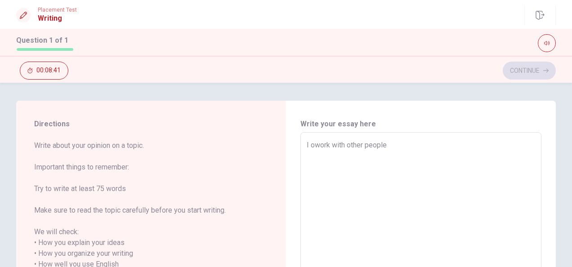
type textarea "x"
type textarea "I ofwork with other people"
type textarea "x"
type textarea "I offwork with other people"
type textarea "x"
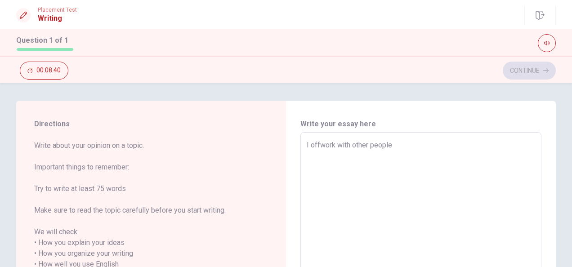
type textarea "I offework with other people"
type textarea "x"
type textarea "I offenwork with other people"
type textarea "x"
type textarea "I offen work with other people"
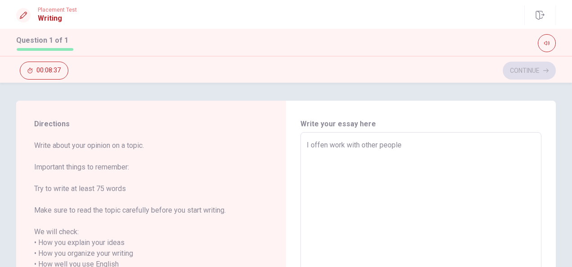
click at [416, 146] on textarea "I offen work with other people" at bounding box center [421, 259] width 229 height 239
type textarea "x"
type textarea "I offen work with other people ."
type textarea "x"
type textarea "I offen work with other people .t"
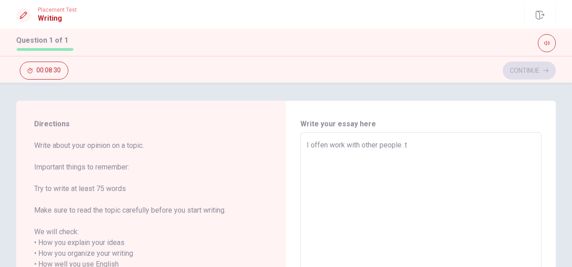
type textarea "x"
type textarea "I offen work with other people .ti"
type textarea "x"
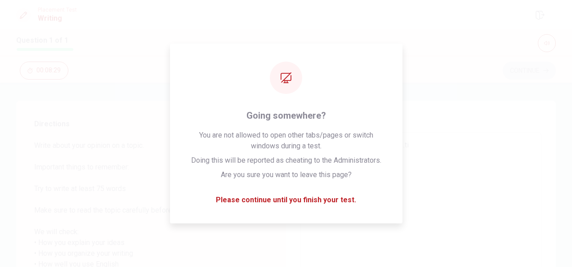
type textarea "I offen work with other people .ti'm"
type textarea "x"
type textarea "I offen work with other people .time"
type textarea "x"
type textarea "I offen work with other people .ti'm"
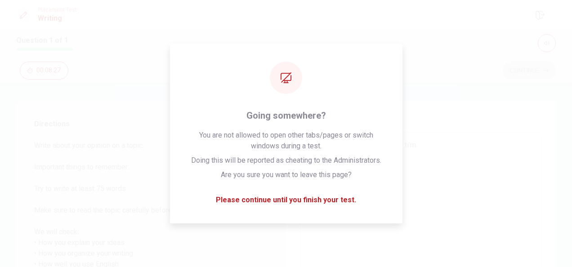
type textarea "x"
type textarea "I offen work with other people .ti"
type textarea "x"
type textarea "I offen work with other people .t"
type textarea "x"
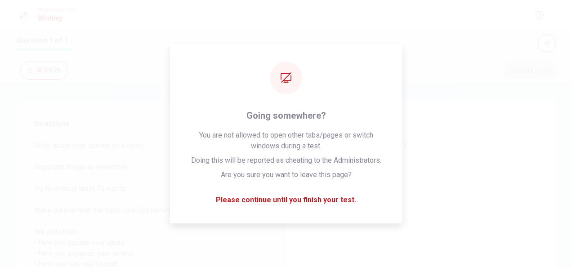
type textarea "I offen work with other people ."
type textarea "x"
type textarea "I offen work with other people"
click at [441, 142] on textarea "I offen work with other people" at bounding box center [421, 259] width 229 height 239
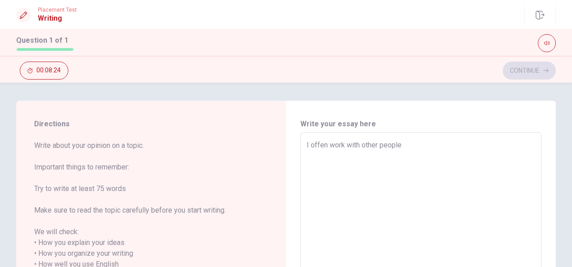
click at [427, 146] on textarea "I offen work with other people" at bounding box center [421, 259] width 229 height 239
type textarea "x"
type textarea "I offen work with other people 。"
type textarea "x"
type textarea "I offen work with other people 。T"
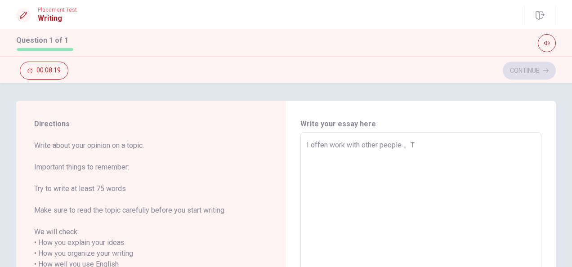
type textarea "x"
type textarea "I offen work with other people 。Ti"
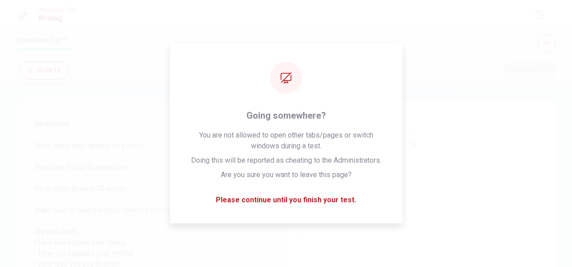
type textarea "x"
type textarea "I offen work with other people 。[PERSON_NAME]"
type textarea "x"
type textarea "I offen work with other people 。Timg"
click at [437, 177] on textarea "I offen work with other people 。Timg" at bounding box center [421, 259] width 229 height 239
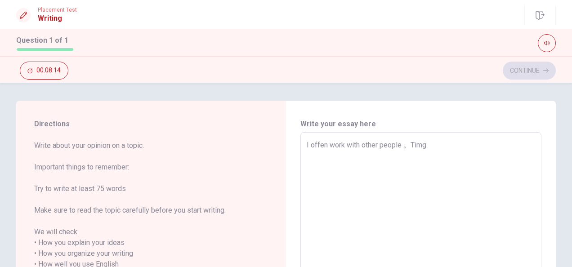
type textarea "x"
type textarea "I offen work with other people 。[PERSON_NAME]"
type textarea "x"
type textarea "I offen work with other people 。Time"
type textarea "x"
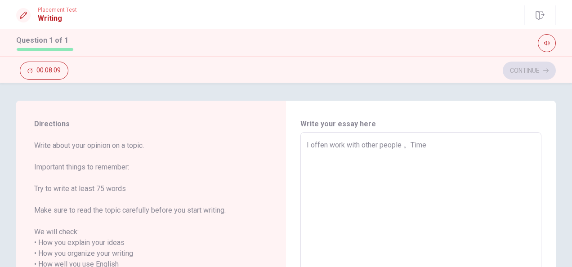
type textarea "I offen work with other people 。Time"
type textarea "x"
type textarea "I offen work with other people 。Time g"
type textarea "x"
type textarea "I offen work with other people 。Time go"
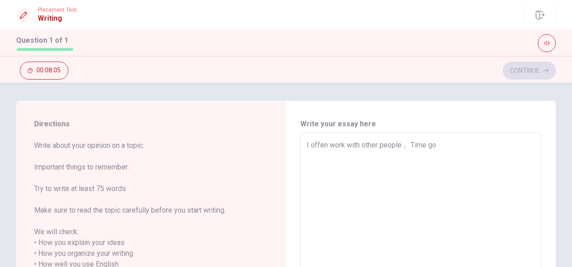
type textarea "x"
type textarea "I offen work with other people 。Time goe"
type textarea "x"
type textarea "I offen work with other people 。Time goer"
type textarea "x"
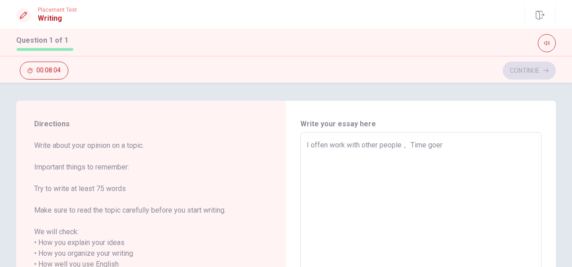
type textarea "I offen work with other people 。Time goer"
type textarea "x"
type textarea "I offen work with other people 。Time goer"
type textarea "x"
type textarea "I offen work with other people 。Time goe"
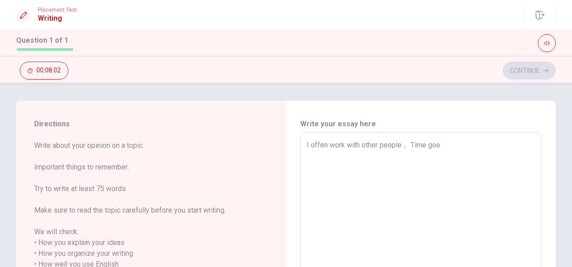
type textarea "x"
type textarea "I offen work with other people 。Time goes"
type textarea "x"
type textarea "I offen work with other people 。Time goes"
type textarea "x"
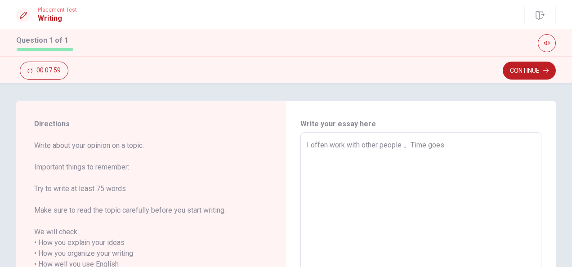
type textarea "I offen work with other people 。Time goes f"
type textarea "x"
type textarea "I offen work with other people 。Time goes fa"
type textarea "x"
type textarea "I offen work with other people 。Time goes fas"
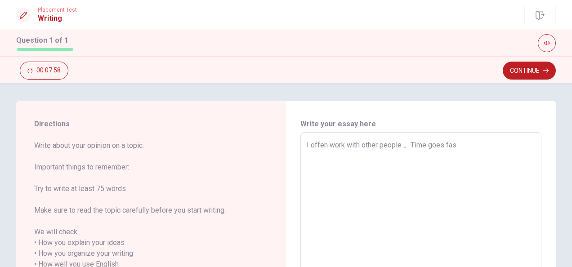
type textarea "x"
type textarea "I offen work with other people 。Time goes fast"
type textarea "x"
type textarea "I offen work with other people 。Time goes fast"
type textarea "x"
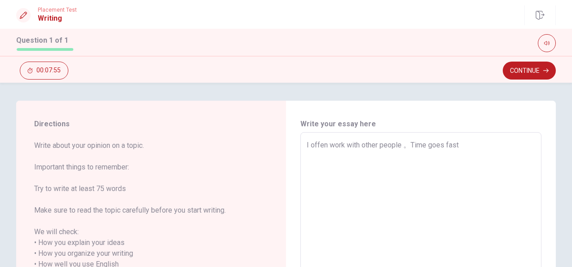
type textarea "I offen work with other people 。Time goes fast w"
type textarea "x"
type textarea "I offen work with other people 。Time goes fast wh"
type textarea "x"
type textarea "I offen work with other people 。Time goes fast whe"
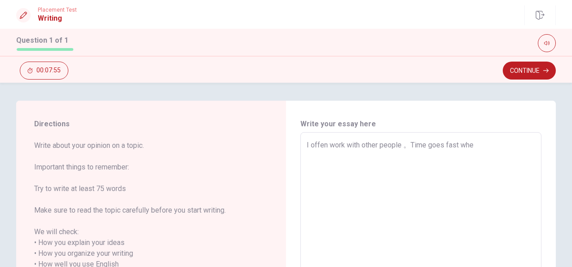
type textarea "x"
type textarea "I offen work with other people 。Time goes fast when"
type textarea "x"
type textarea "I offen work with other people 。Time goes fast when"
type textarea "x"
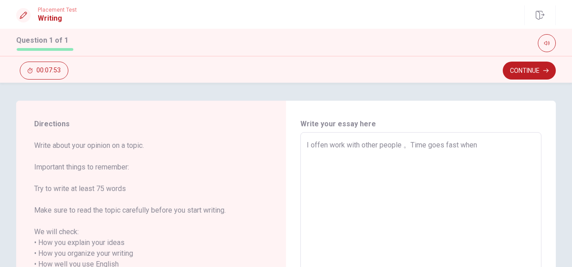
type textarea "I offen work with other people 。Time goes fast when i"
type textarea "x"
type textarea "I offen work with other people 。Time goes fast when"
type textarea "x"
type textarea "I offen work with other people 。Time goes fast when I"
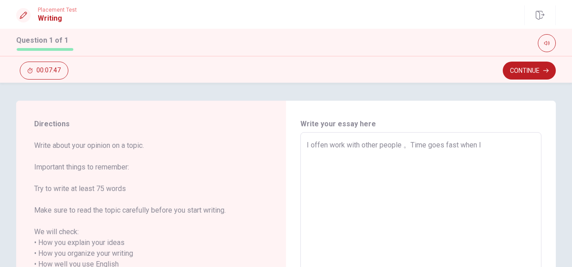
type textarea "x"
type textarea "I offen work with other people 。Time goes fast when Id"
type textarea "x"
type textarea "I offen work with other people 。Time goes fast when I"
type textarea "x"
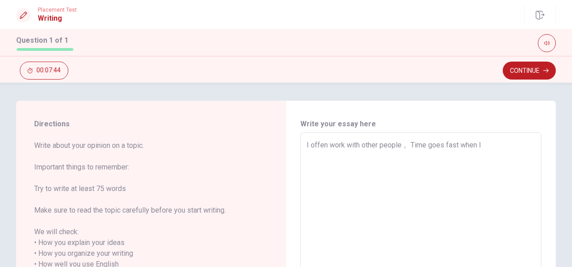
type textarea "I offen work with other people 。Time goes fast when I"
type textarea "x"
type textarea "I offen work with other people 。Time goes fast when I c"
type textarea "x"
type textarea "I offen work with other people 。Time goes fast when I co"
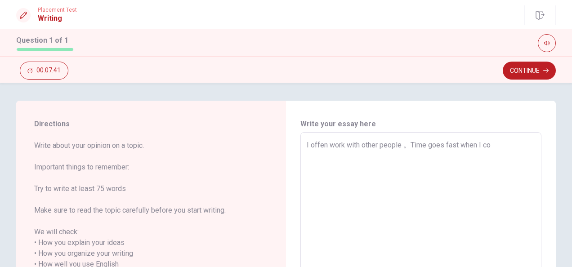
type textarea "x"
type textarea "I offen work with other people 。Time goes fast when I coo"
type textarea "x"
type textarea "I offen work with other people 。Time goes fast when I coor"
type textarea "x"
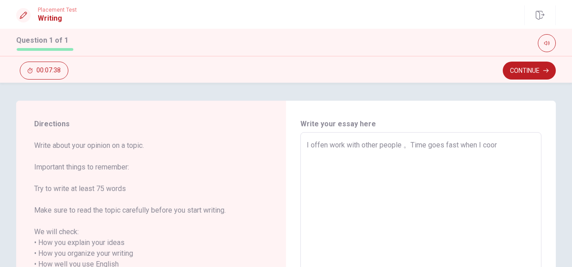
type textarea "I offen work with other people 。Time goes fast when I coorp"
type textarea "x"
type textarea "I offen work with other people 。Time goes fast when I coorpe"
type textarea "x"
type textarea "I offen work with other people 。Time goes fast when I coorper"
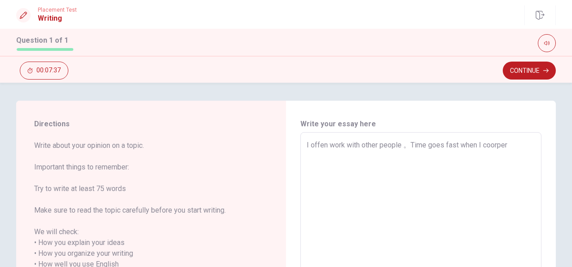
type textarea "x"
type textarea "I offen work with other people 。Time goes fast when I coorpere"
type textarea "x"
type textarea "I offen work with other people 。Time goes fast when I coorper"
type textarea "x"
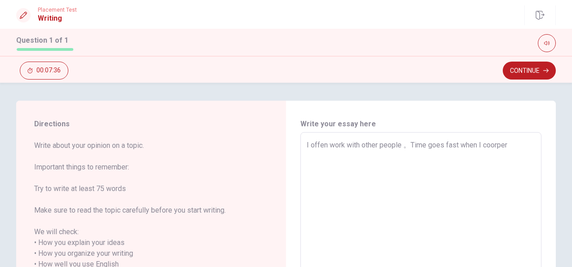
type textarea "I offen work with other people 。Time goes fast when I coorpera"
type textarea "x"
type textarea "I offen work with other people 。Time goes fast when I coorperat"
type textarea "x"
type textarea "I offen work with other people 。Time goes fast when I coorperate"
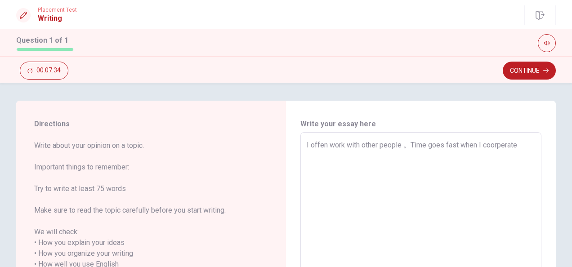
type textarea "x"
type textarea "I offen work with other people 。Time goes fast when I coorperate"
type textarea "x"
type textarea "I offen work with other people 。Time goes fast when I coorperate w"
type textarea "x"
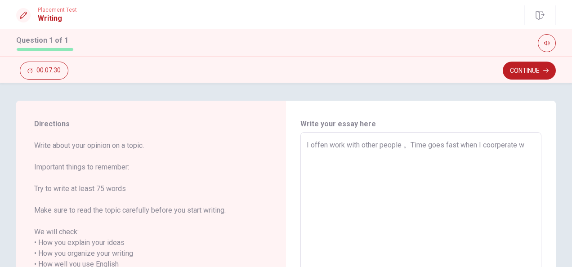
type textarea "I offen work with other people 。Time goes fast when I coorperate wi"
type textarea "x"
type textarea "I offen work with other people 。Time goes fast when I coorperate wit"
type textarea "x"
type textarea "I offen work with other people 。Time goes fast when I coorperate with"
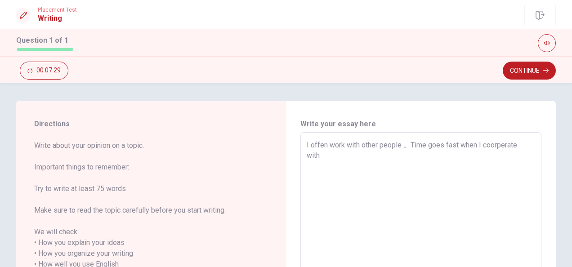
type textarea "x"
type textarea "I offen work with other people 。Time goes fast when I coorperate with"
type textarea "x"
type textarea "I offen work with other people 。Time goes fast when I coorperate with m"
type textarea "x"
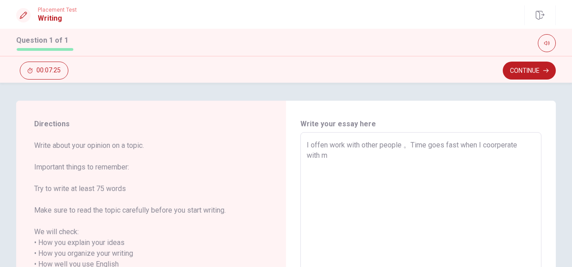
type textarea "I offen work with other people 。Time goes fast when I coorperate with my"
type textarea "x"
type textarea "I offen work with other people 。Time goes fast when I coorperate with my"
type textarea "x"
type textarea "I offen work with other people 。Time goes fast when I coorperate with my t"
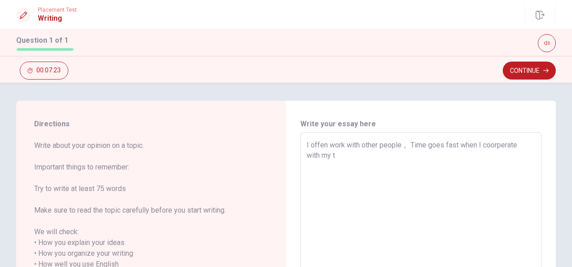
type textarea "x"
click at [407, 145] on textarea "I offen work with other people 。Time goes fast when I coorperate with my [DOMAI…" at bounding box center [421, 259] width 229 height 239
click at [402, 154] on textarea "I offen work with other people .Time goes fast when I coorperate with my [DOMAI…" at bounding box center [421, 259] width 229 height 239
click at [302, 142] on div "I offen work with other people .Time goes fast when I coorperate with my [DOMAI…" at bounding box center [421, 259] width 241 height 254
click at [304, 144] on div "I offen work with other people .Time goes fast when I coorperate with my [DOMAI…" at bounding box center [421, 259] width 241 height 254
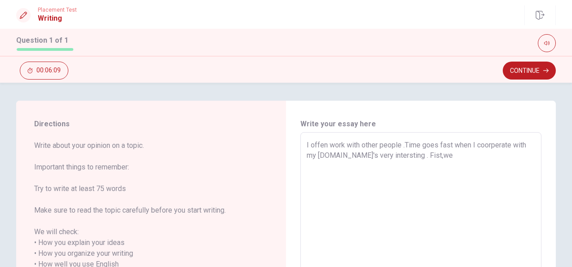
click at [403, 156] on textarea "I offen work with other people .Time goes fast when I coorperate with my [DOMAI…" at bounding box center [421, 259] width 229 height 239
click at [430, 159] on textarea "I offen work with other people .Time goes fast when I coorperate with my [DOMAI…" at bounding box center [421, 259] width 229 height 239
click at [427, 157] on textarea "I offen work with other people .Time goes fast when I coorperate with my [DOMAI…" at bounding box center [421, 259] width 229 height 239
click at [452, 157] on textarea "I offen work with other people .Time goes fast when I coorperate with my [DOMAI…" at bounding box center [421, 259] width 229 height 239
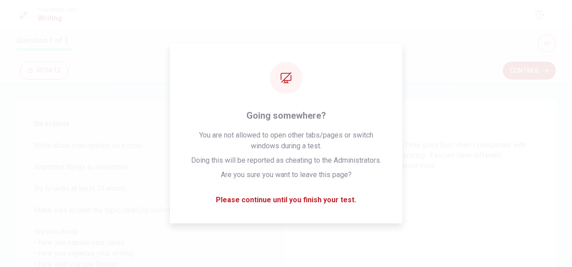
click at [452, 157] on textarea "I offen work with other people .Time goes fast when I coorperate with my [DOMAI…" at bounding box center [421, 259] width 229 height 239
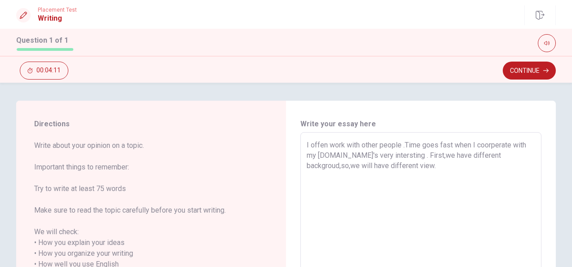
click at [399, 170] on textarea "I offen work with other people .Time goes fast when I coorperate with my [DOMAI…" at bounding box center [421, 259] width 229 height 239
click at [387, 166] on textarea "I offen work with other people .Time goes fast when I coorperate with my [DOMAI…" at bounding box center [421, 259] width 229 height 239
click at [412, 168] on textarea "I offen work with other people .Time goes fast when I coorperate with my [DOMAI…" at bounding box center [421, 259] width 229 height 239
click at [441, 164] on textarea "I offen work with other people .Time goes fast when I coorperate with my [DOMAI…" at bounding box center [421, 259] width 229 height 239
click at [475, 166] on textarea "I offen work with other people .Time goes fast when I coorperate with my [DOMAI…" at bounding box center [421, 259] width 229 height 239
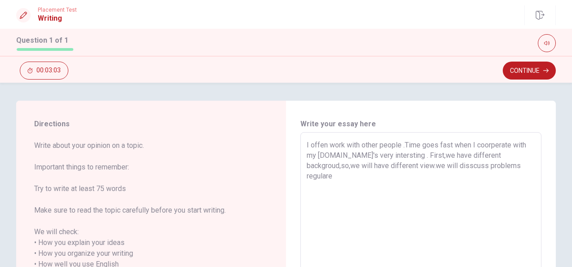
click at [494, 166] on textarea "I offen work with other people .Time goes fast when I coorperate with my [DOMAI…" at bounding box center [421, 259] width 229 height 239
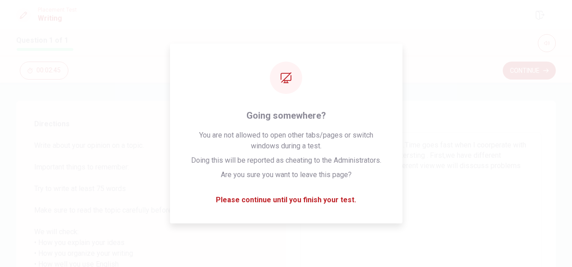
click at [501, 177] on textarea "I offen work with other people .Time goes fast when I coorperate with my [DOMAI…" at bounding box center [421, 259] width 229 height 239
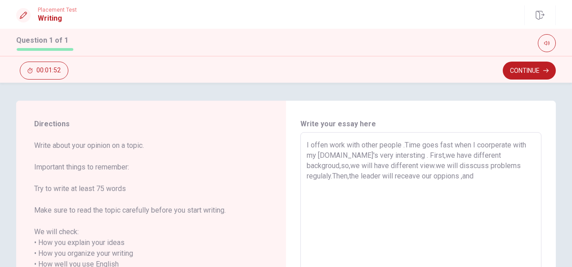
click at [409, 179] on textarea "I offen work with other people .Time goes fast when I coorperate with my [DOMAI…" at bounding box center [421, 259] width 229 height 239
click at [408, 178] on textarea "I offen work with other people .Time goes fast when I coorperate with my [DOMAI…" at bounding box center [421, 259] width 229 height 239
click at [428, 179] on textarea "I offen work with other people .Time goes fast when I coorperate with my [DOMAI…" at bounding box center [421, 259] width 229 height 239
click at [407, 175] on textarea "I offen work with other people .Time goes fast when I coorperate with my [DOMAI…" at bounding box center [421, 259] width 229 height 239
click at [529, 177] on textarea "I offen work with other people .Time goes fast when I coorperate with my [DOMAI…" at bounding box center [421, 259] width 229 height 239
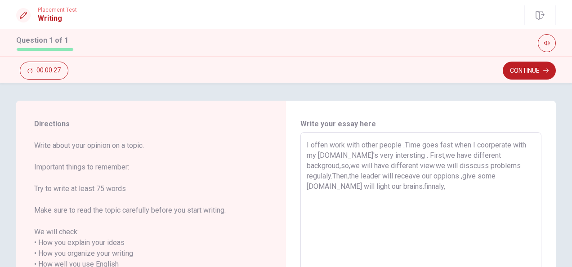
click at [342, 186] on textarea "I offen work with other people .Time goes fast when I coorperate with my [DOMAI…" at bounding box center [421, 259] width 229 height 239
click at [386, 189] on textarea "I offen work with other people .Time goes fast when I coorperate with my [DOMAI…" at bounding box center [421, 259] width 229 height 239
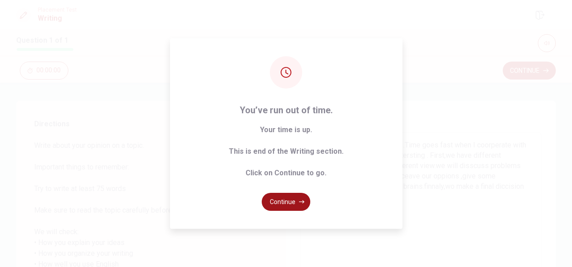
click at [280, 199] on button "Continue" at bounding box center [286, 202] width 49 height 18
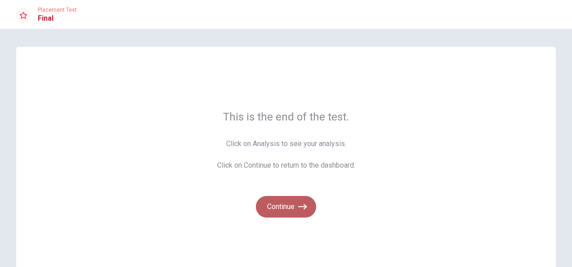
click at [286, 205] on button "Continue" at bounding box center [286, 207] width 60 height 22
